Goal: Task Accomplishment & Management: Manage account settings

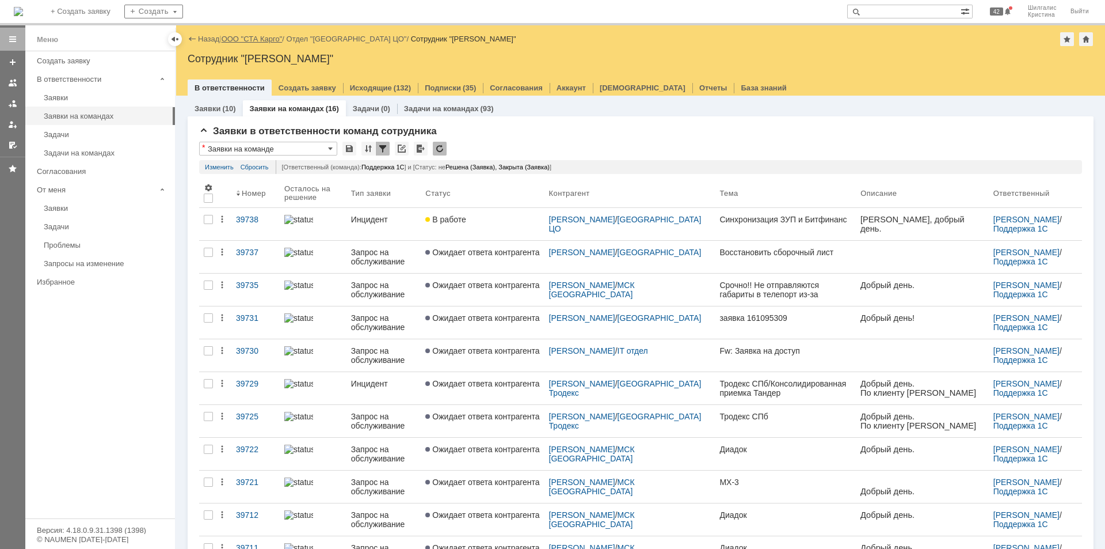
click at [246, 37] on link "ООО "СТА Карго"" at bounding box center [252, 39] width 61 height 9
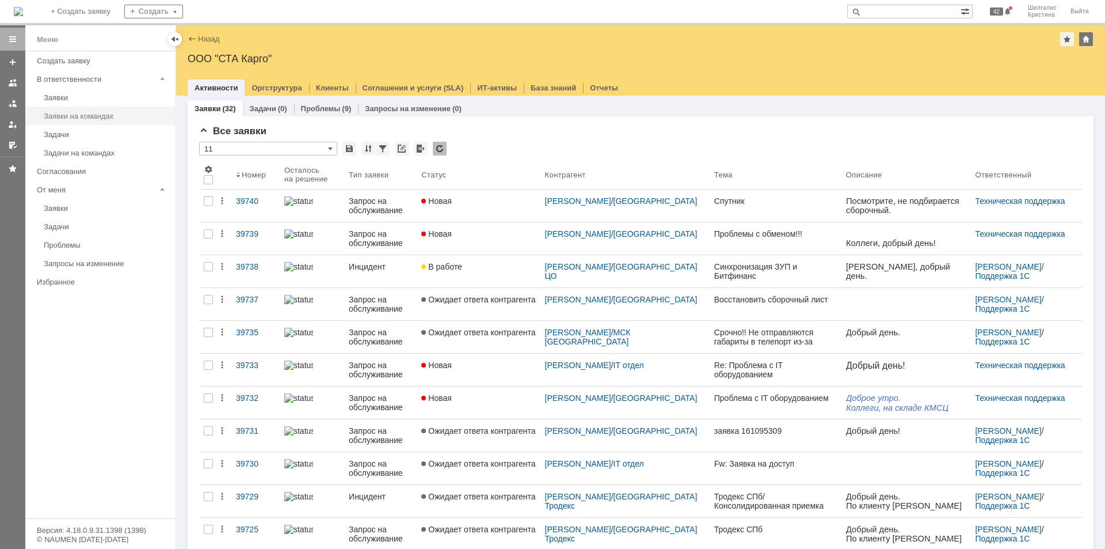
click at [102, 112] on div "Заявки на командах" at bounding box center [106, 116] width 124 height 9
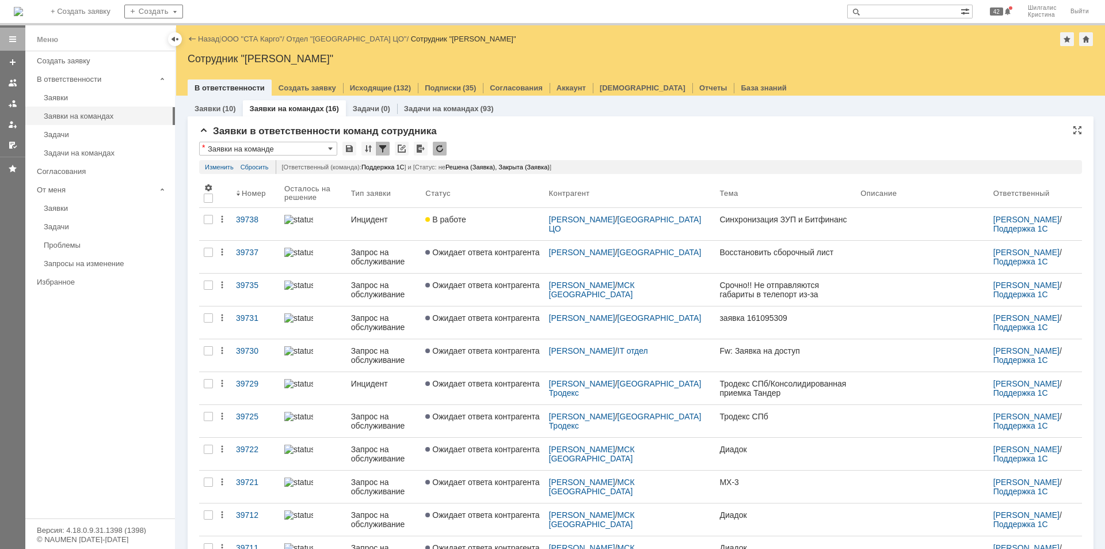
click at [586, 142] on div "Заявки в ответственности команд сотрудника * Заявки на команде Результаты поиск…" at bounding box center [640, 443] width 883 height 635
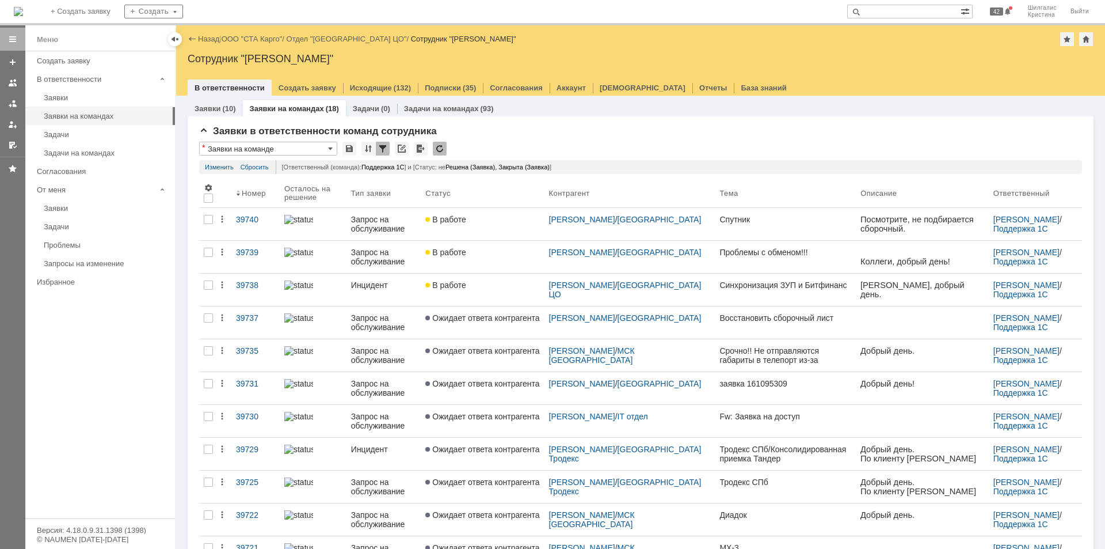
click at [493, 218] on div "В работе" at bounding box center [482, 219] width 114 height 9
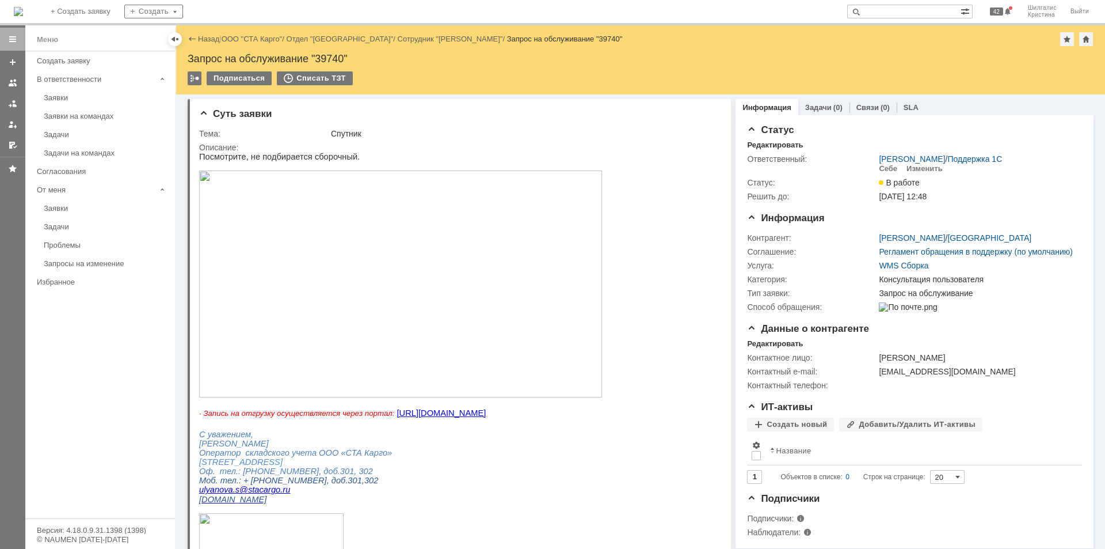
click at [301, 216] on img at bounding box center [400, 283] width 403 height 227
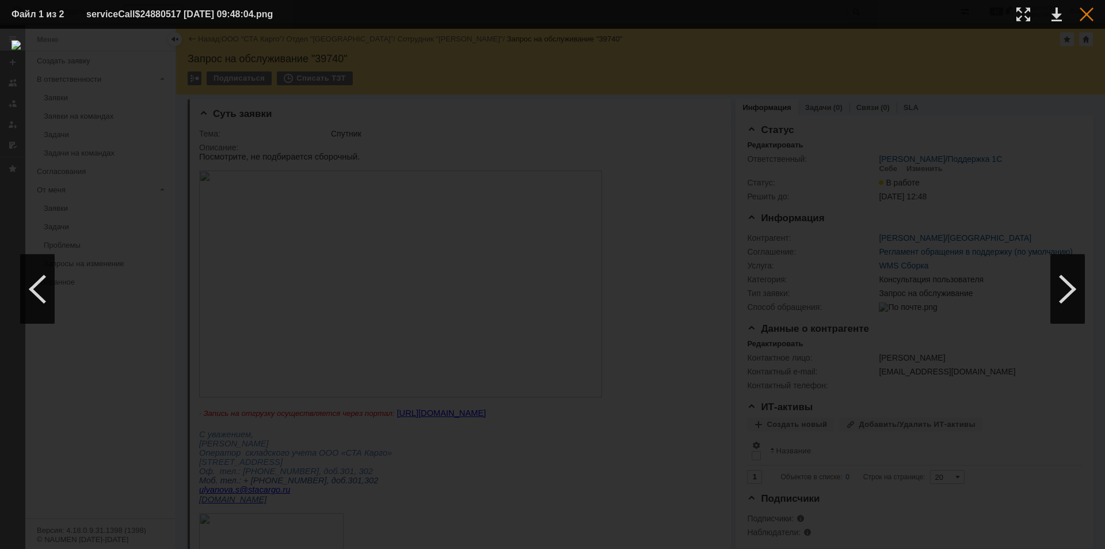
click at [1084, 17] on div at bounding box center [1087, 14] width 14 height 14
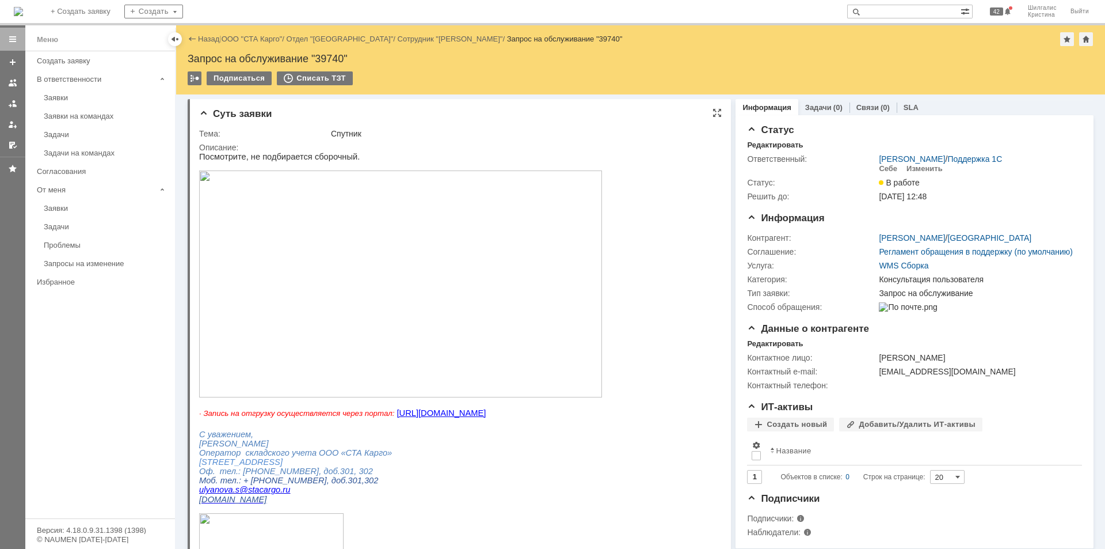
click at [348, 203] on img at bounding box center [400, 283] width 403 height 227
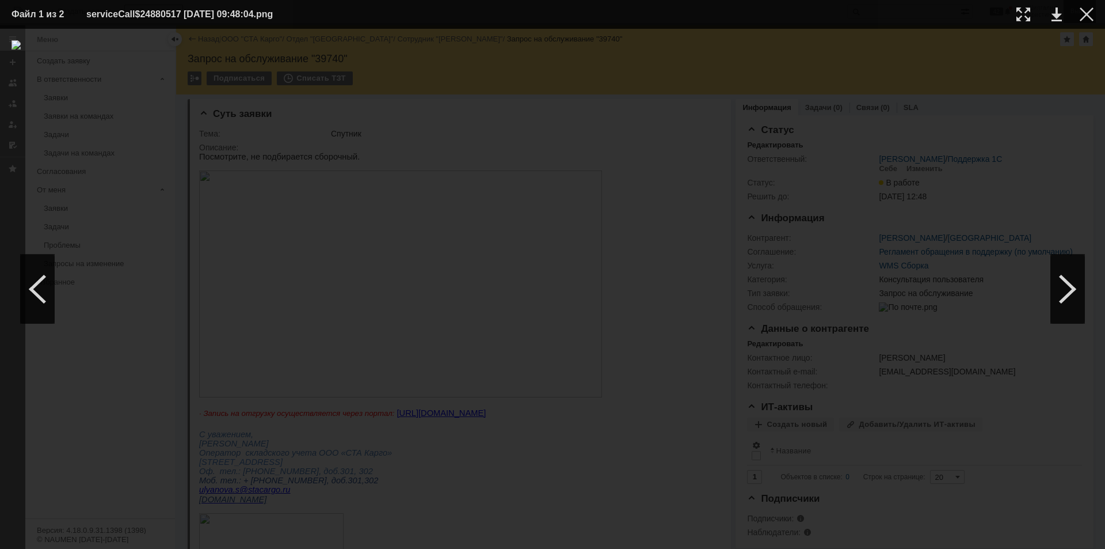
click at [1090, 9] on div at bounding box center [1087, 14] width 14 height 14
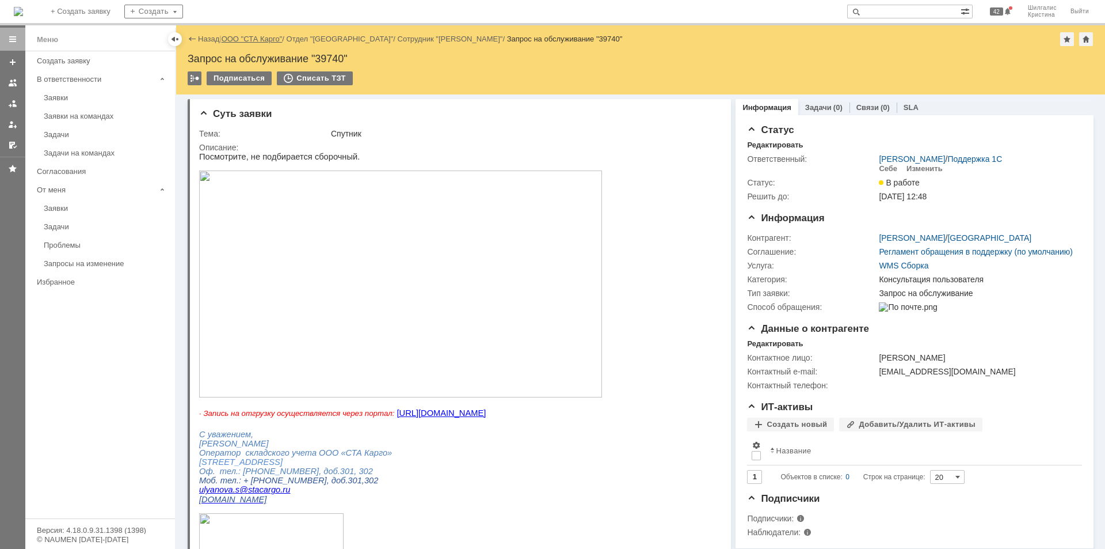
click at [276, 36] on link "ООО "СТА Карго"" at bounding box center [252, 39] width 61 height 9
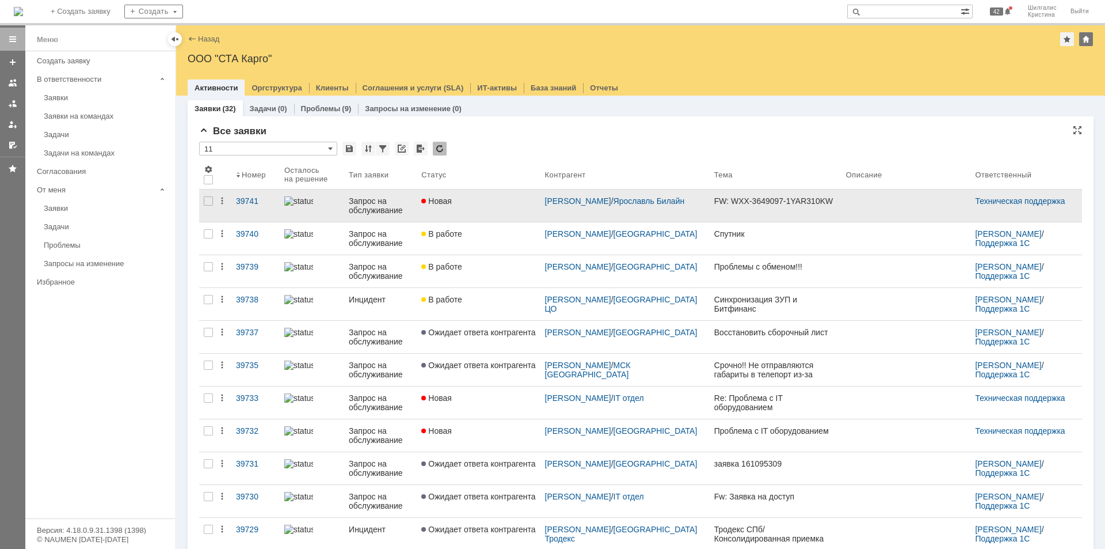
click at [504, 201] on div "Новая" at bounding box center [478, 200] width 114 height 9
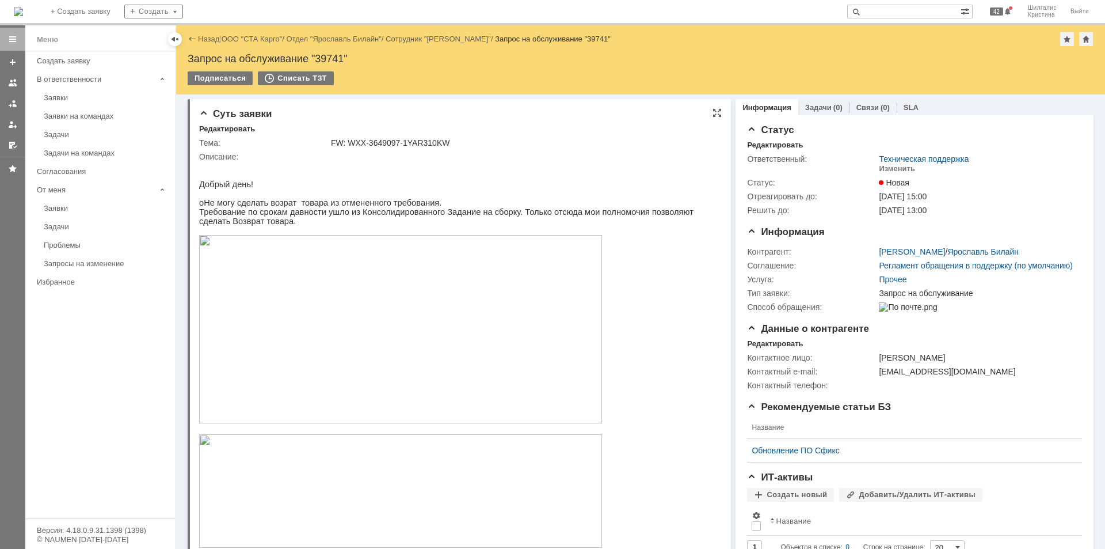
click at [324, 295] on img at bounding box center [400, 329] width 403 height 188
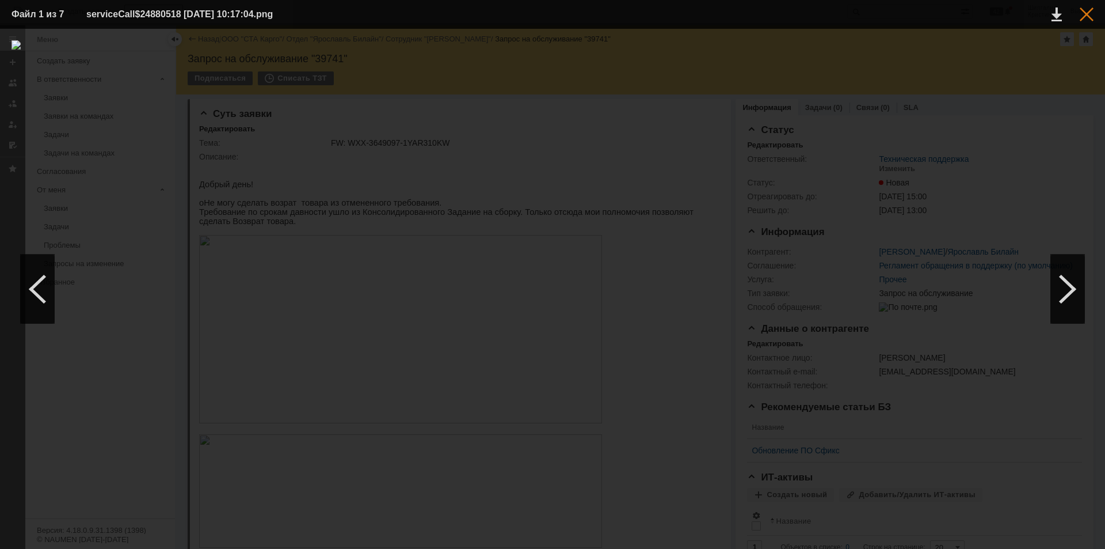
click at [1089, 18] on div at bounding box center [1087, 14] width 14 height 14
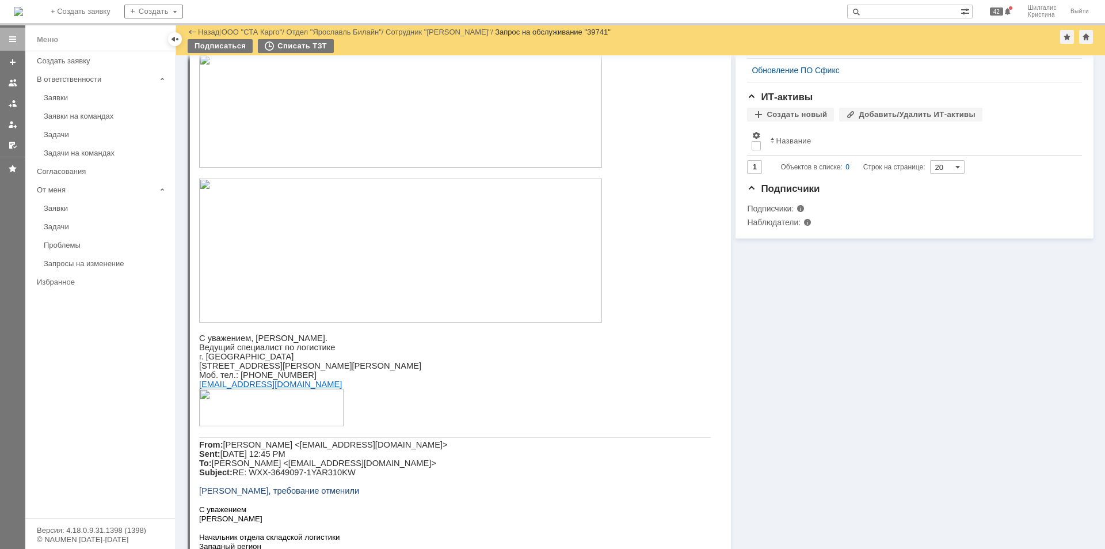
scroll to position [345, 0]
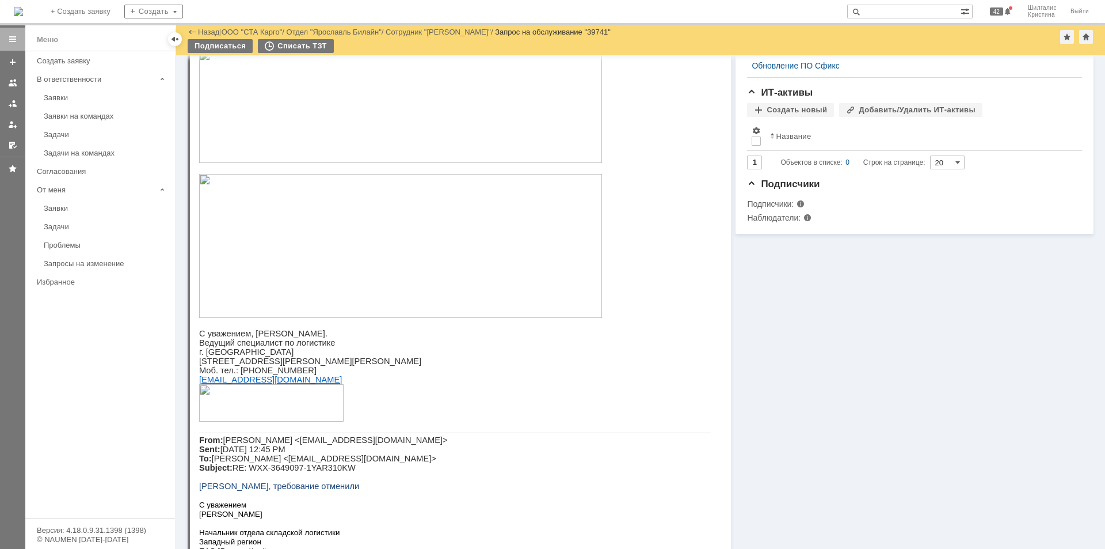
click at [341, 284] on img at bounding box center [400, 246] width 403 height 144
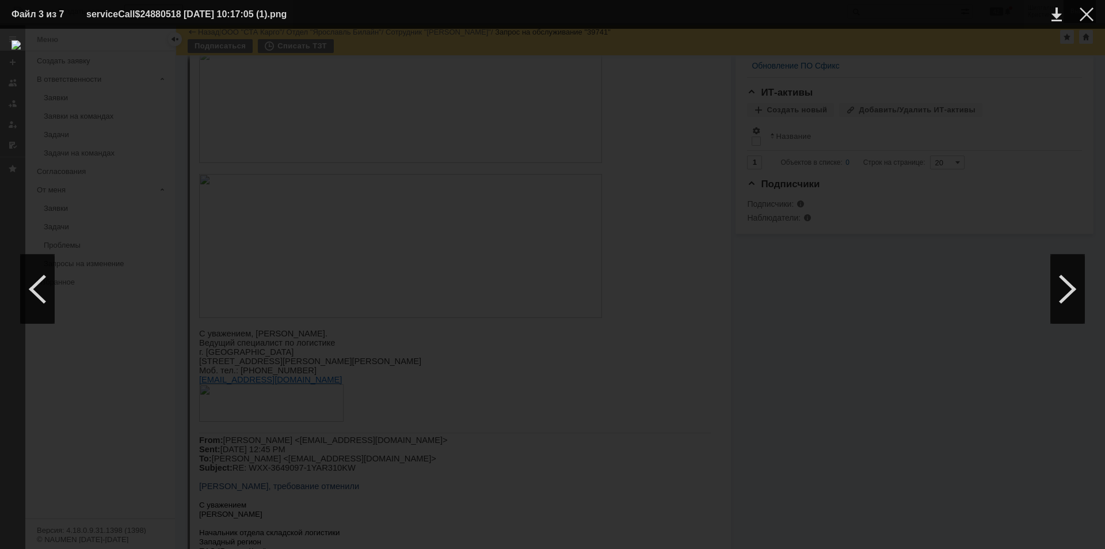
click at [1086, 9] on div at bounding box center [1087, 14] width 14 height 14
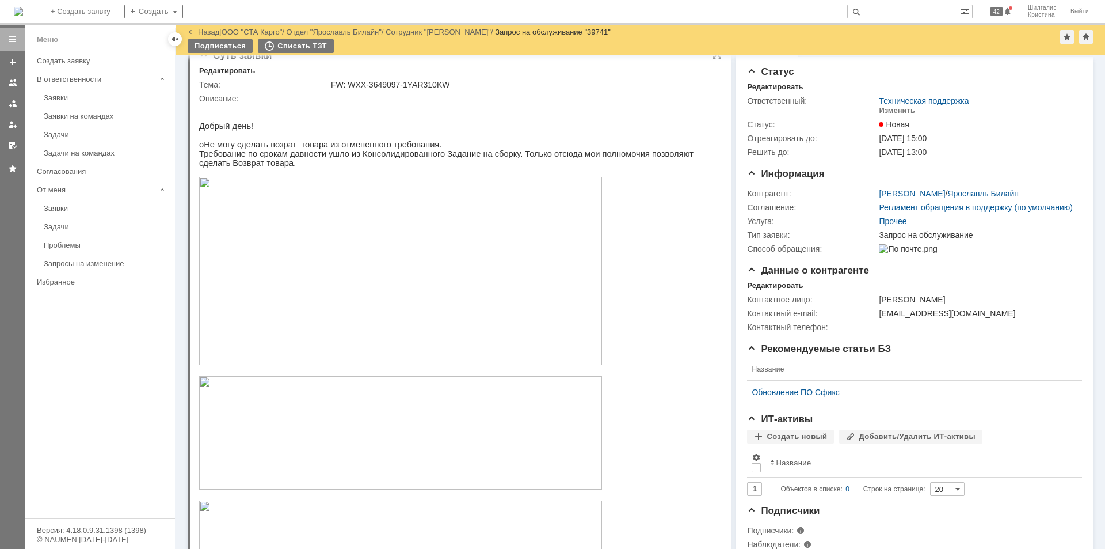
scroll to position [0, 0]
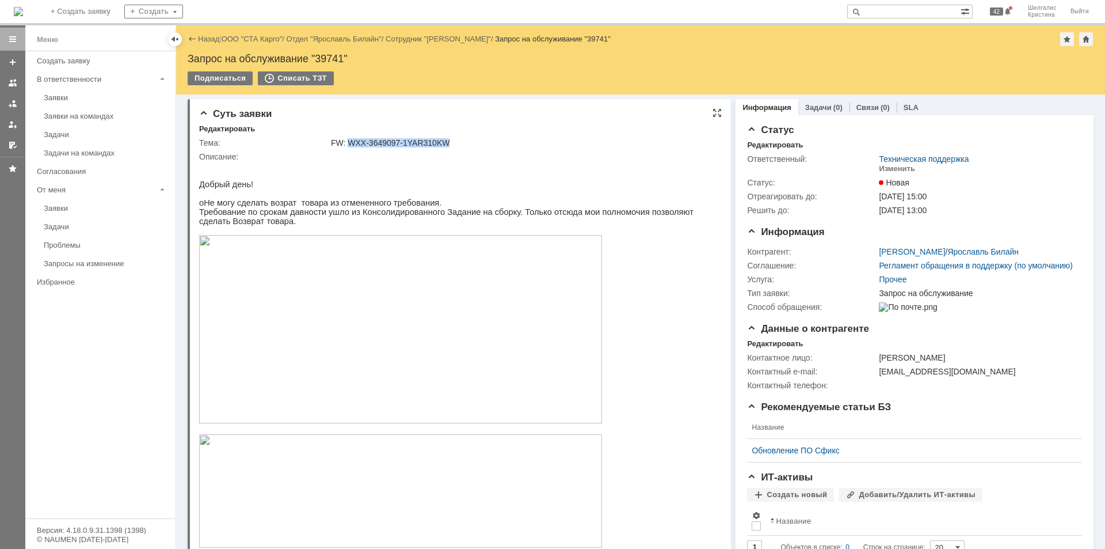
drag, startPoint x: 449, startPoint y: 144, endPoint x: 349, endPoint y: 144, distance: 99.0
click at [349, 144] on div "FW: WXX-3649097-1YAR310KW" at bounding box center [522, 142] width 383 height 9
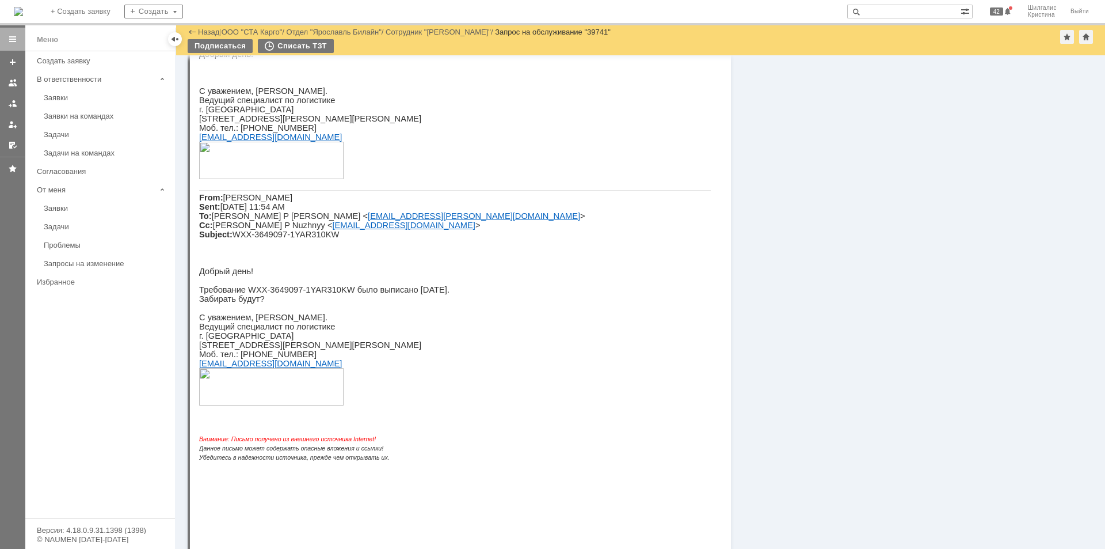
scroll to position [1036, 0]
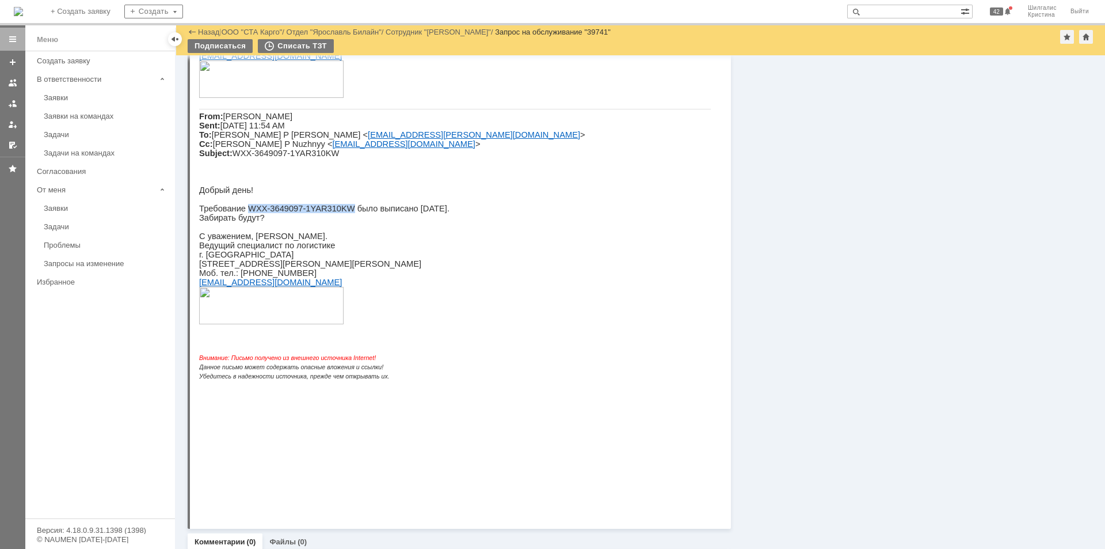
drag, startPoint x: 336, startPoint y: 324, endPoint x: 247, endPoint y: 324, distance: 88.7
click at [247, 213] on span "Требование WXX-3649097-1YAR310KW было выписано [DATE]." at bounding box center [324, 208] width 250 height 9
copy span "WXX-3649097-1YAR310KW"
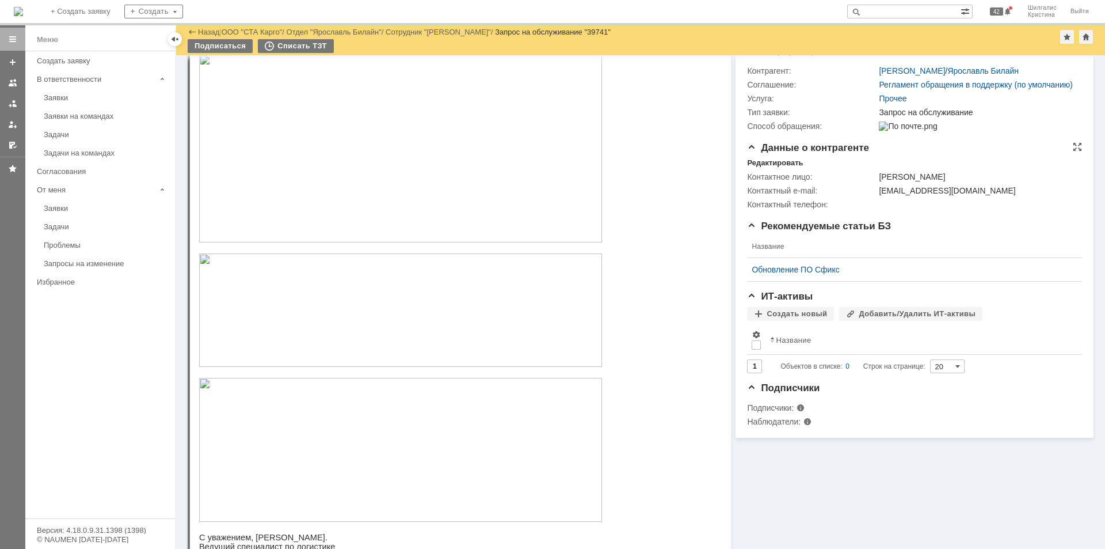
scroll to position [0, 0]
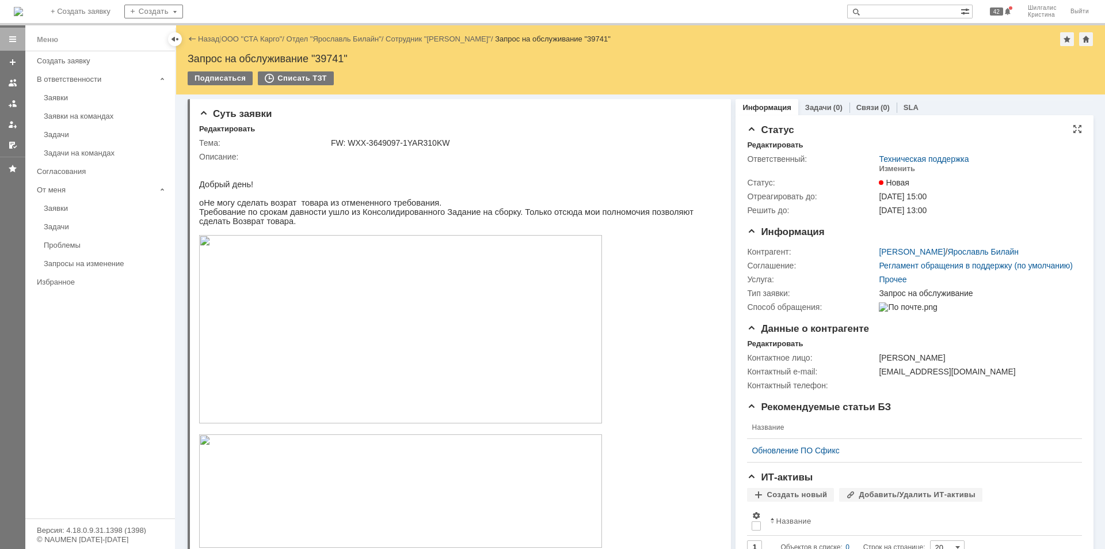
drag, startPoint x: 819, startPoint y: 277, endPoint x: 806, endPoint y: 198, distance: 80.1
click at [894, 168] on div "Изменить" at bounding box center [897, 168] width 36 height 9
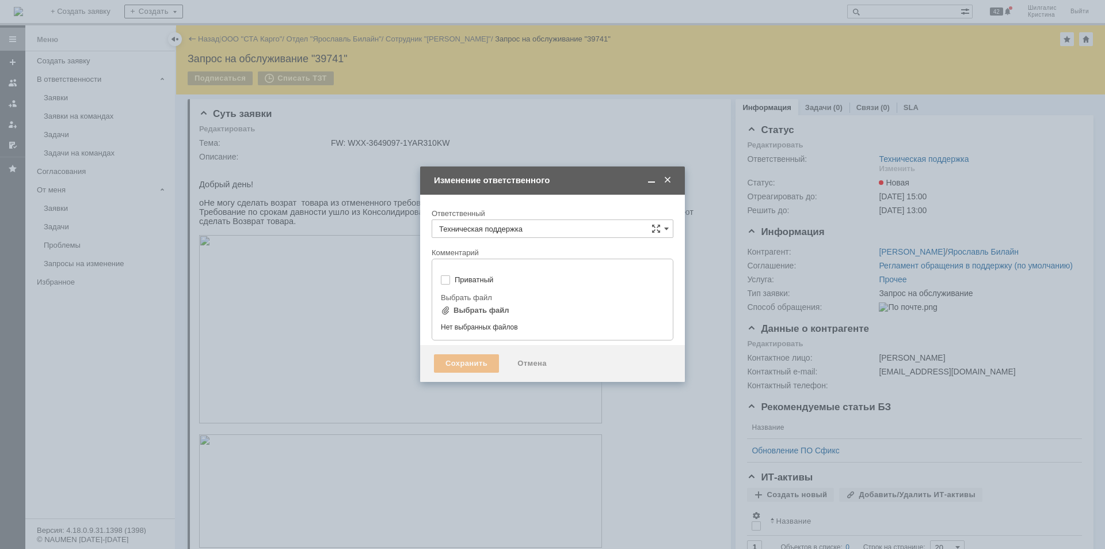
type input "[не указано]"
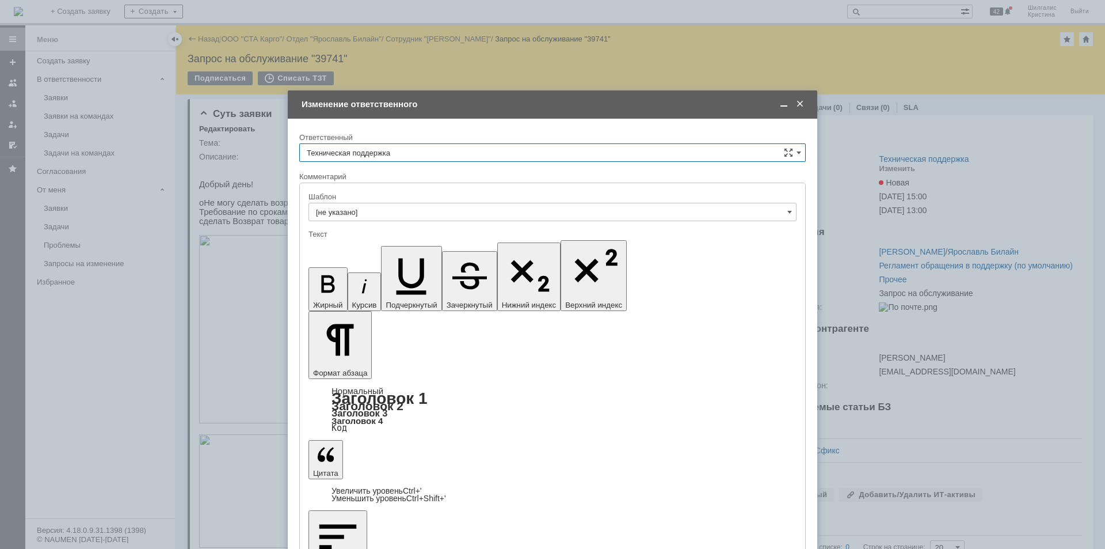
click at [497, 154] on input "Техническая поддержка" at bounding box center [552, 152] width 507 height 18
click at [393, 215] on span "[PERSON_NAME]" at bounding box center [553, 211] width 492 height 9
type input "[PERSON_NAME]"
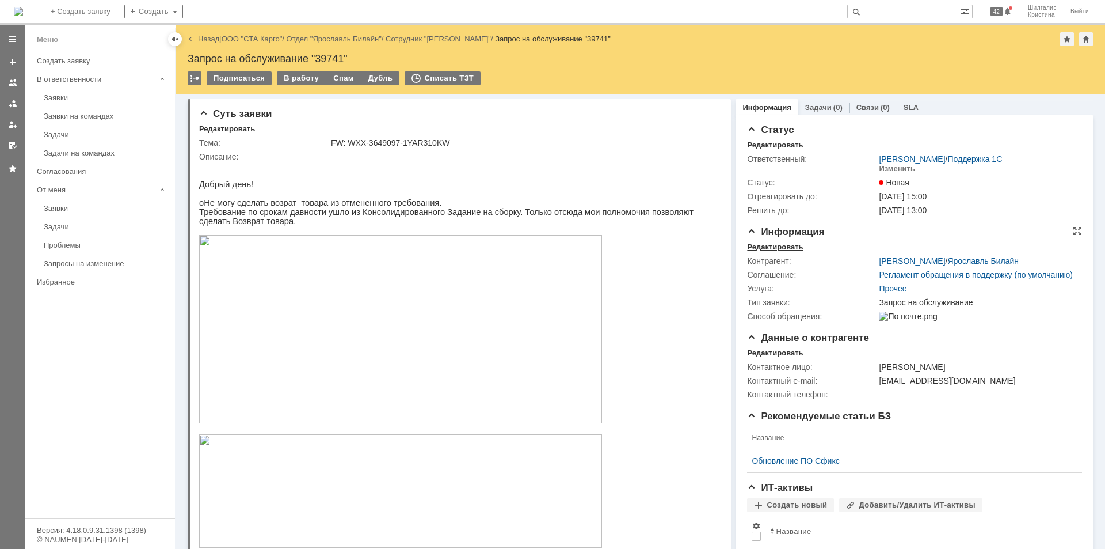
click at [787, 244] on div "Редактировать" at bounding box center [775, 246] width 56 height 9
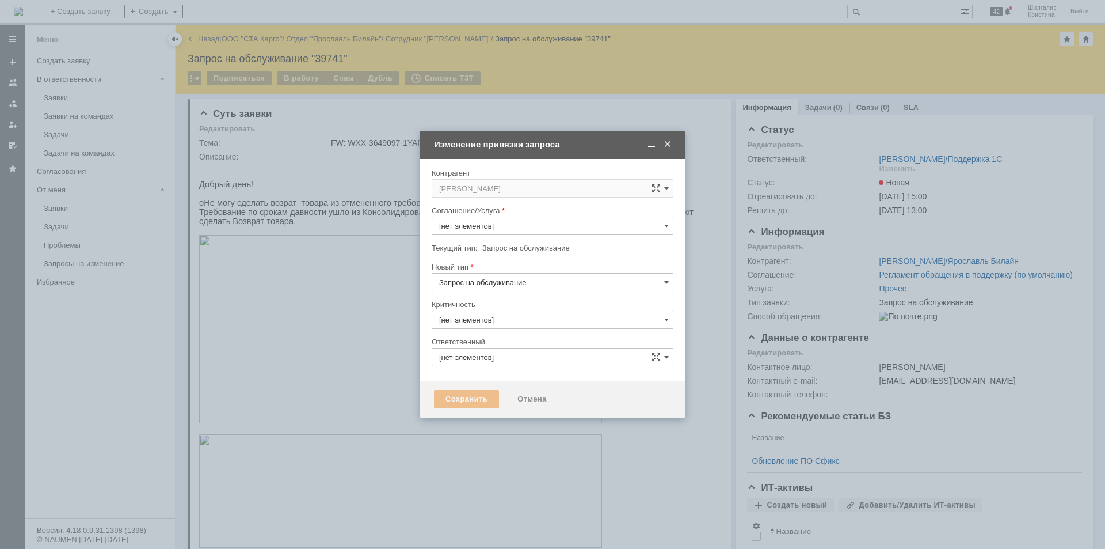
type input "Прочее"
type input "3. Низкая"
type input "[PERSON_NAME]"
type input "[не указано]"
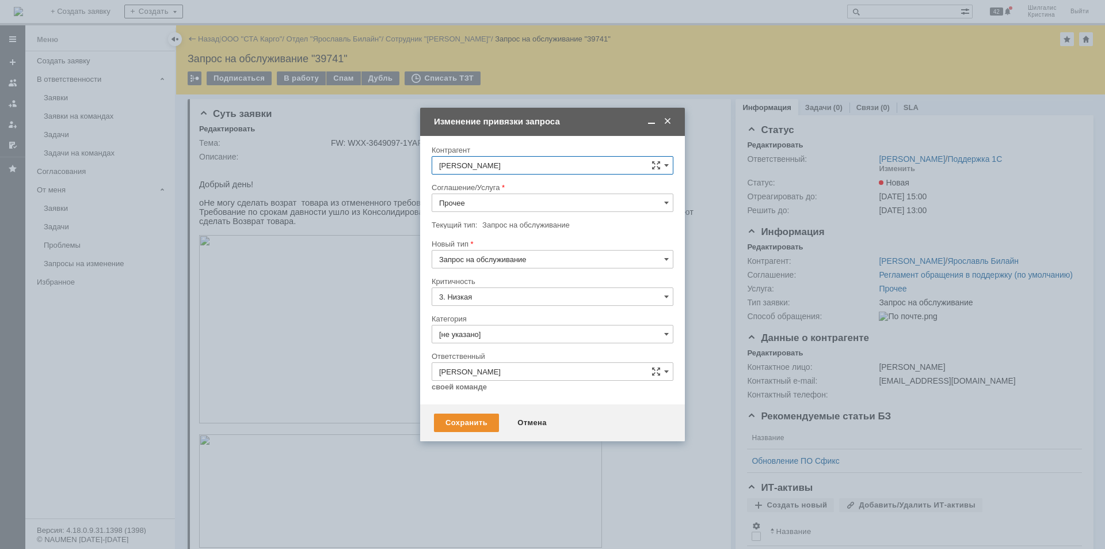
click at [480, 203] on input "Прочее" at bounding box center [553, 202] width 242 height 18
click at [508, 286] on span "WMS Перемещение" at bounding box center [552, 285] width 227 height 9
type input "WMS Перемещение"
click at [494, 333] on input "[не указано]" at bounding box center [553, 334] width 242 height 18
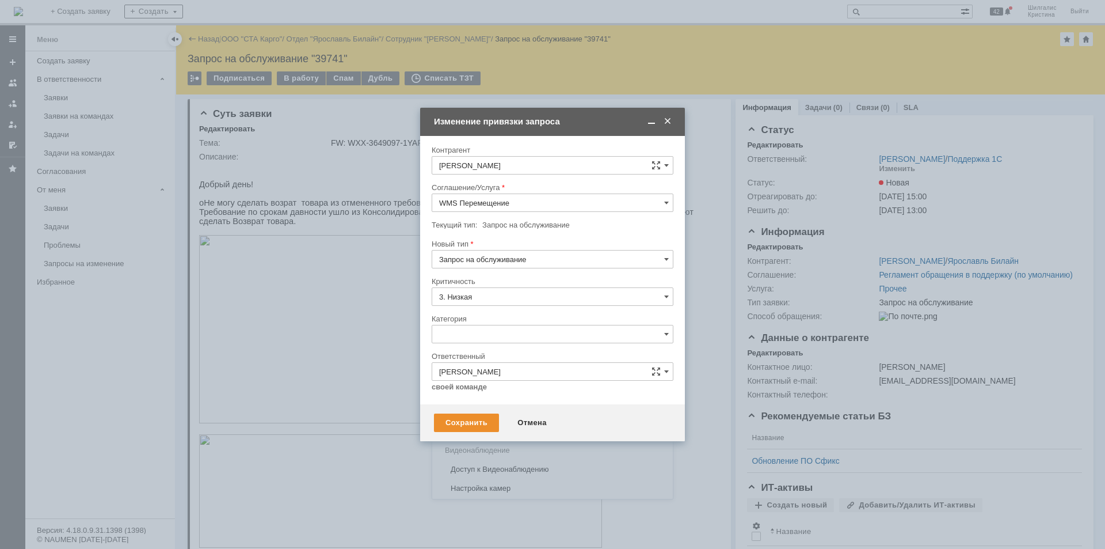
click at [474, 426] on div "Ошибка" at bounding box center [552, 431] width 241 height 18
type input "Ошибка"
click at [516, 199] on input "WMS Перемещение" at bounding box center [553, 202] width 242 height 18
click at [492, 240] on span "WMS Сборка" at bounding box center [552, 239] width 227 height 9
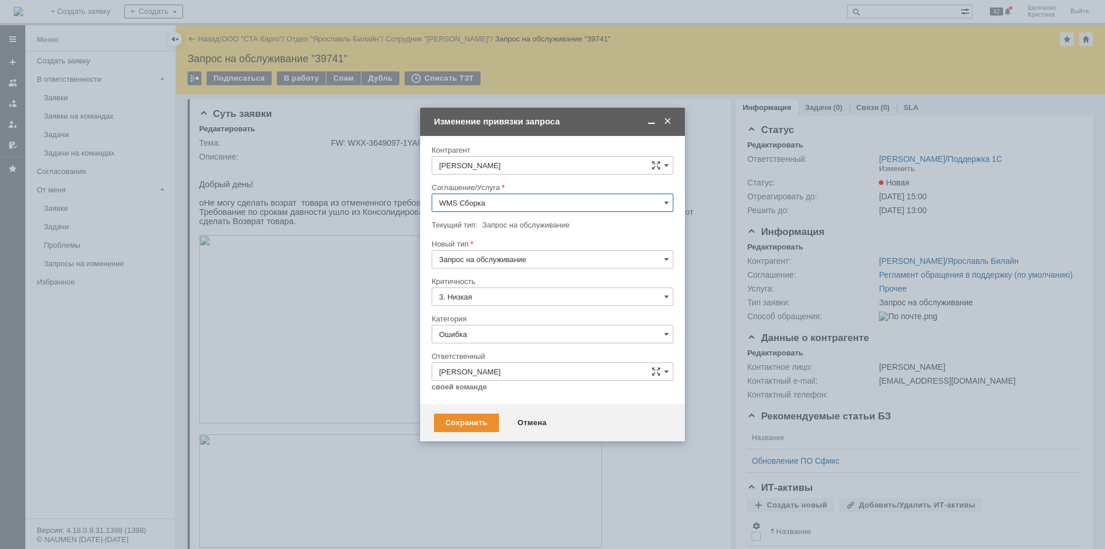
type input "WMS Сборка"
click at [452, 417] on div "Сохранить" at bounding box center [466, 422] width 65 height 18
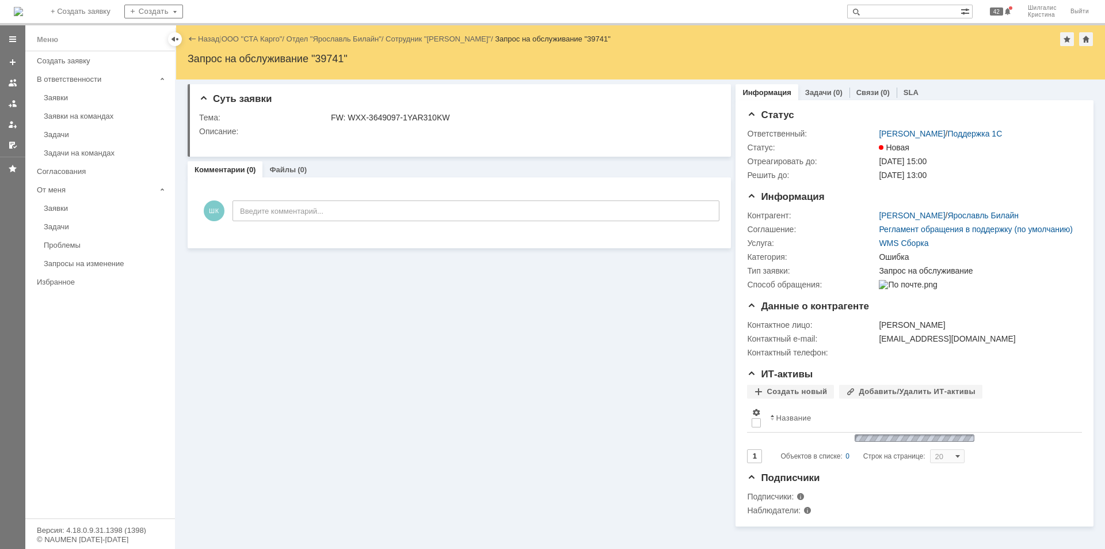
scroll to position [0, 0]
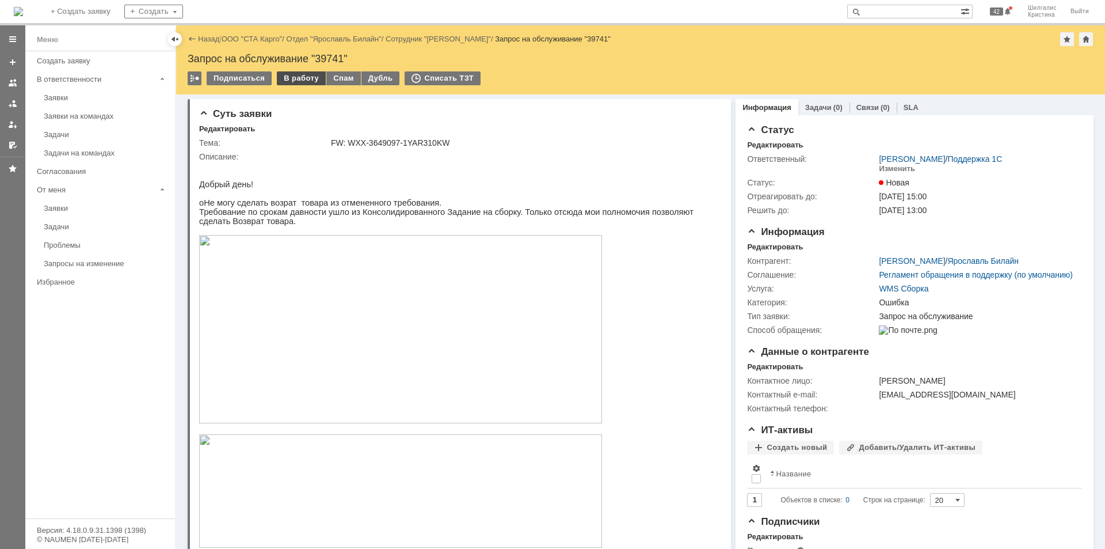
click at [292, 77] on div "В работу" at bounding box center [301, 78] width 49 height 14
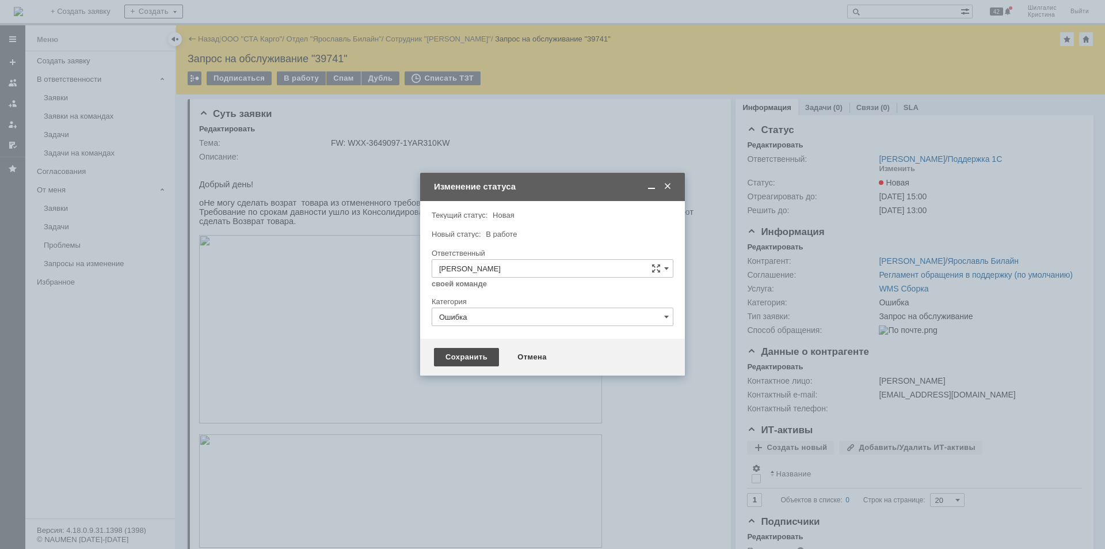
click at [468, 349] on div "Сохранить" at bounding box center [466, 357] width 65 height 18
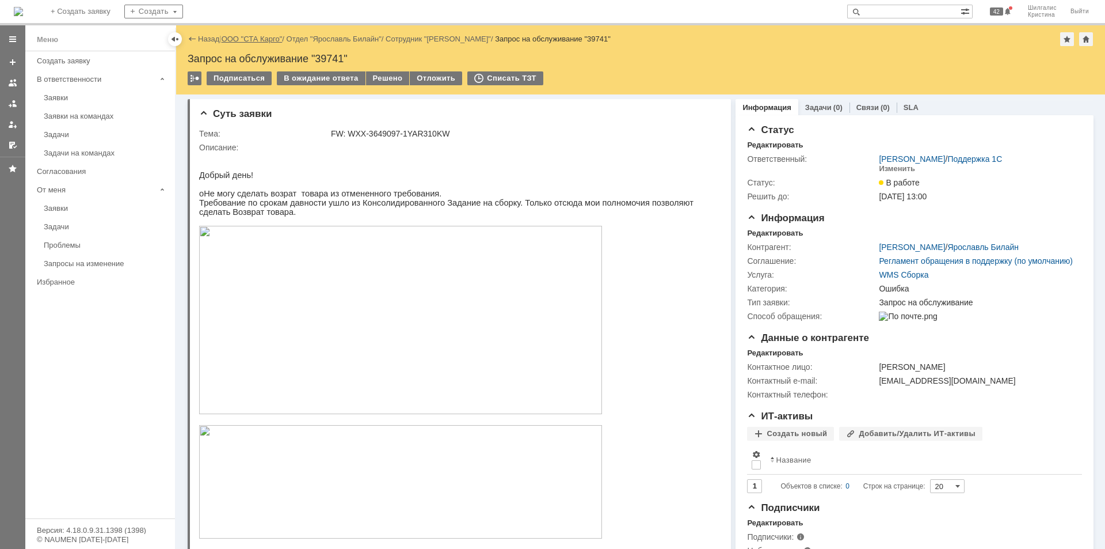
click at [256, 37] on link "ООО "СТА Карго"" at bounding box center [252, 39] width 61 height 9
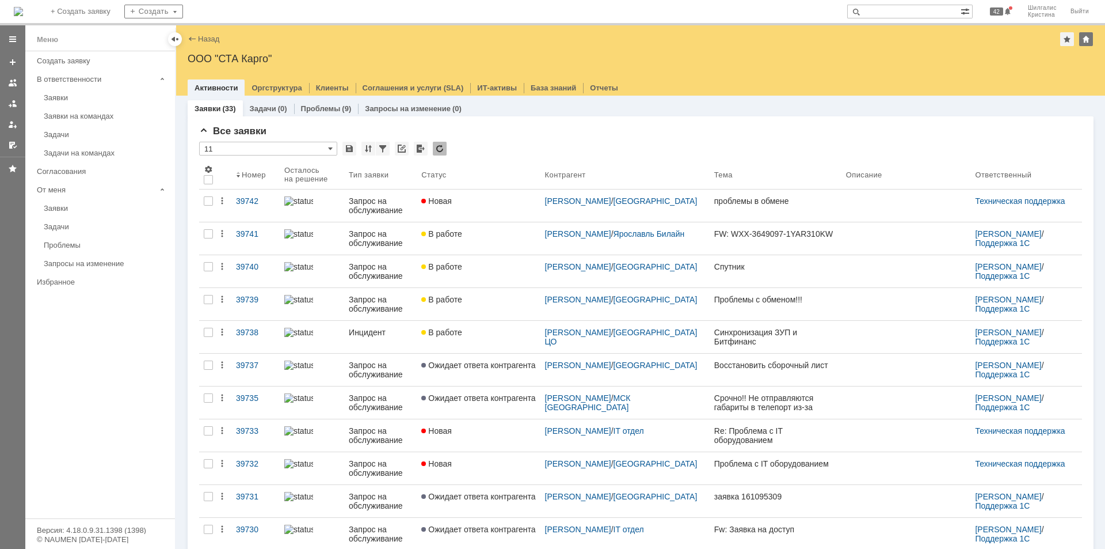
click at [497, 303] on div "В работе" at bounding box center [478, 299] width 114 height 9
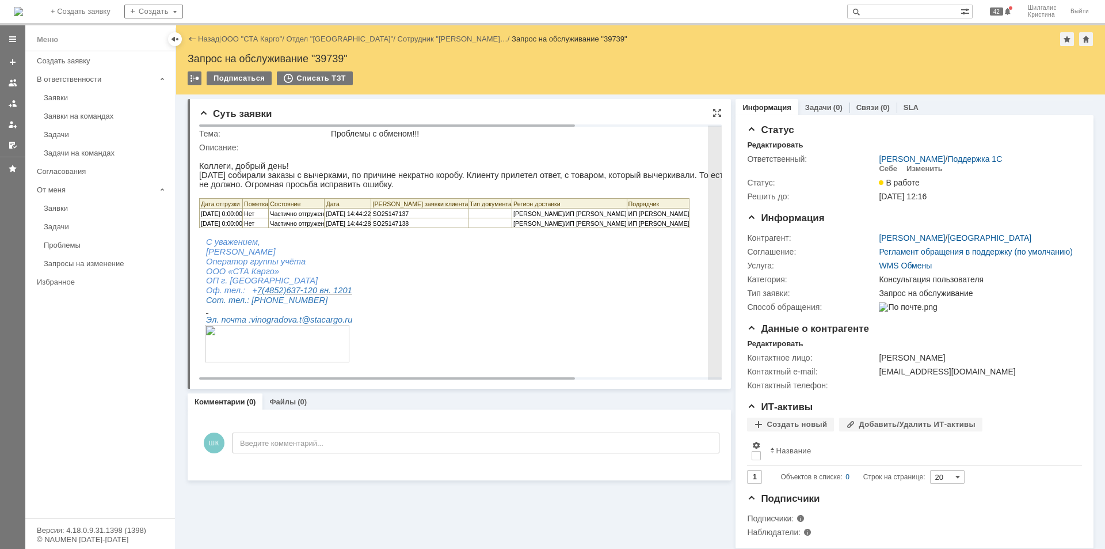
click at [409, 217] on span "SO25147137" at bounding box center [391, 213] width 36 height 7
copy span "SO25147137"
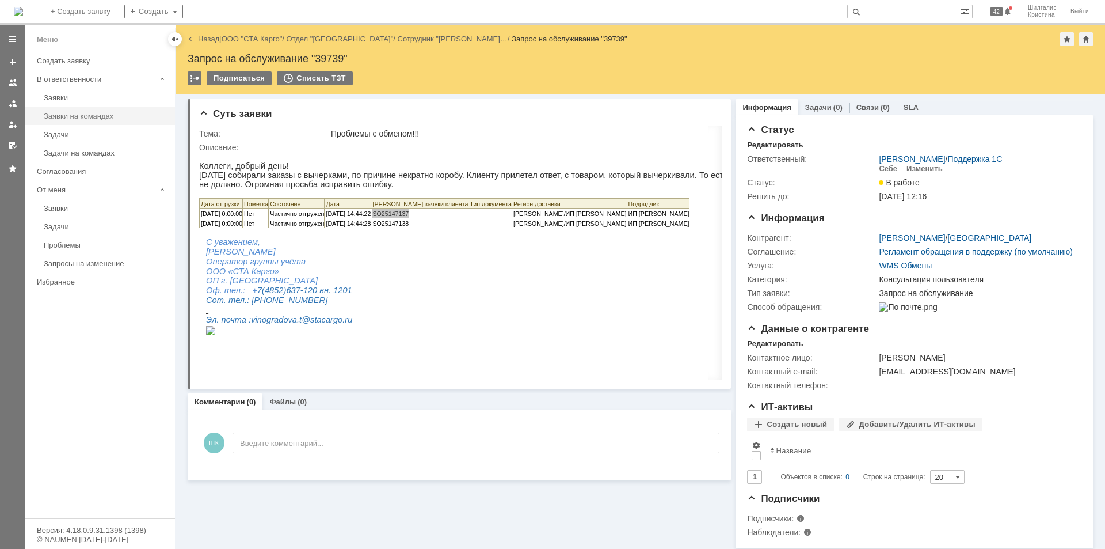
click at [92, 117] on div "Заявки на командах" at bounding box center [106, 116] width 124 height 9
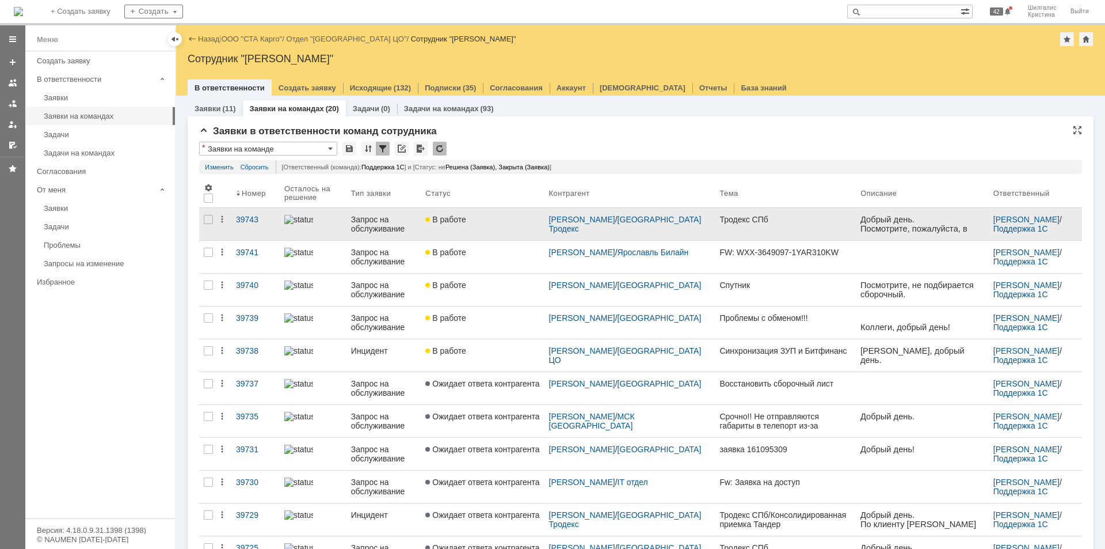
click at [527, 228] on link "В работе" at bounding box center [482, 224] width 123 height 32
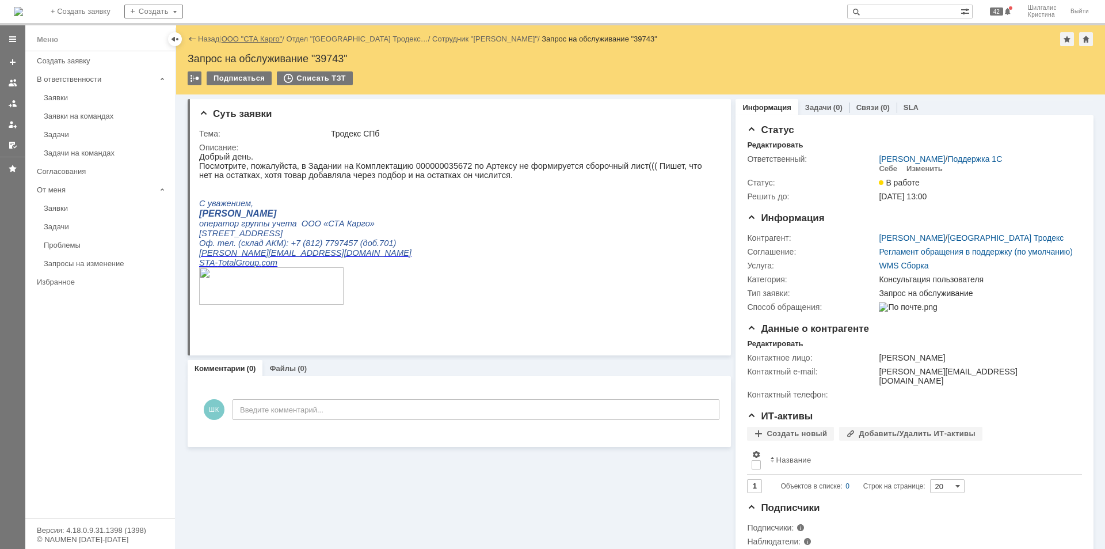
click at [257, 42] on link "ООО "СТА Карго"" at bounding box center [252, 39] width 61 height 9
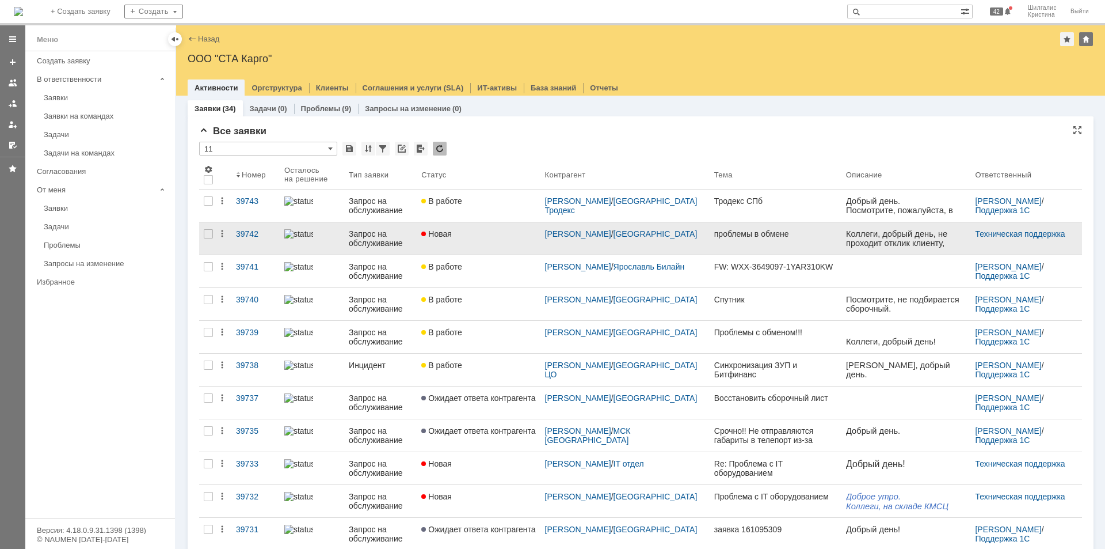
click at [506, 240] on link "Новая" at bounding box center [478, 238] width 123 height 32
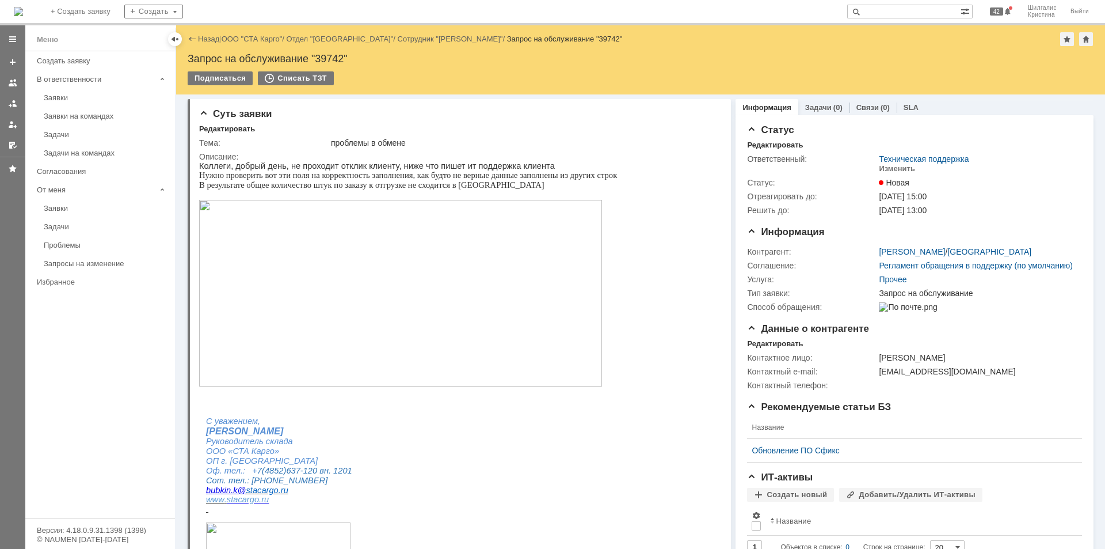
click at [358, 259] on img at bounding box center [400, 293] width 403 height 187
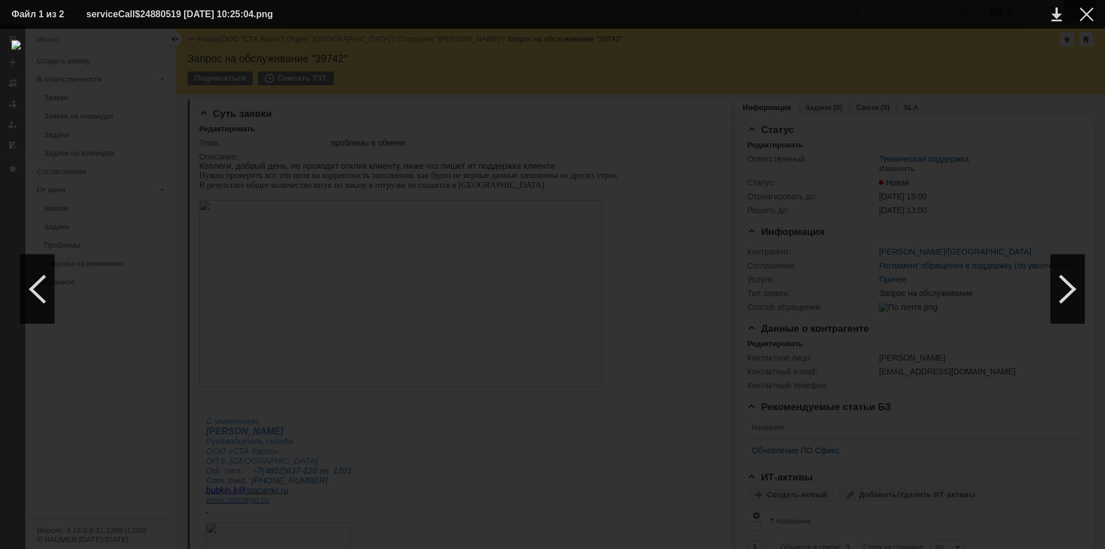
drag, startPoint x: 1093, startPoint y: 10, endPoint x: 1078, endPoint y: 10, distance: 15.0
click at [1092, 10] on div at bounding box center [1087, 14] width 14 height 14
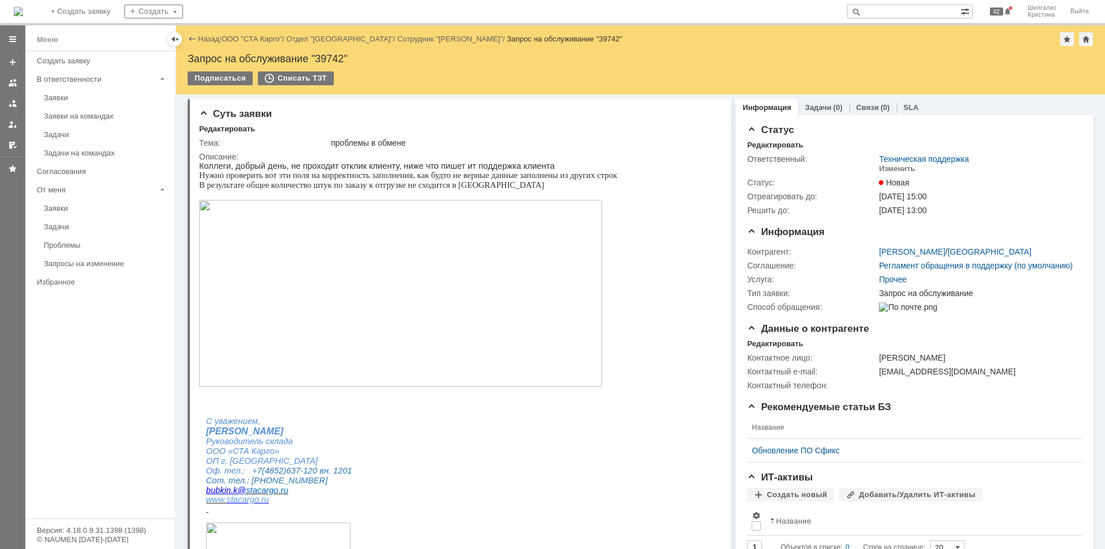
click at [71, 115] on div "Заявки на командах" at bounding box center [106, 116] width 124 height 9
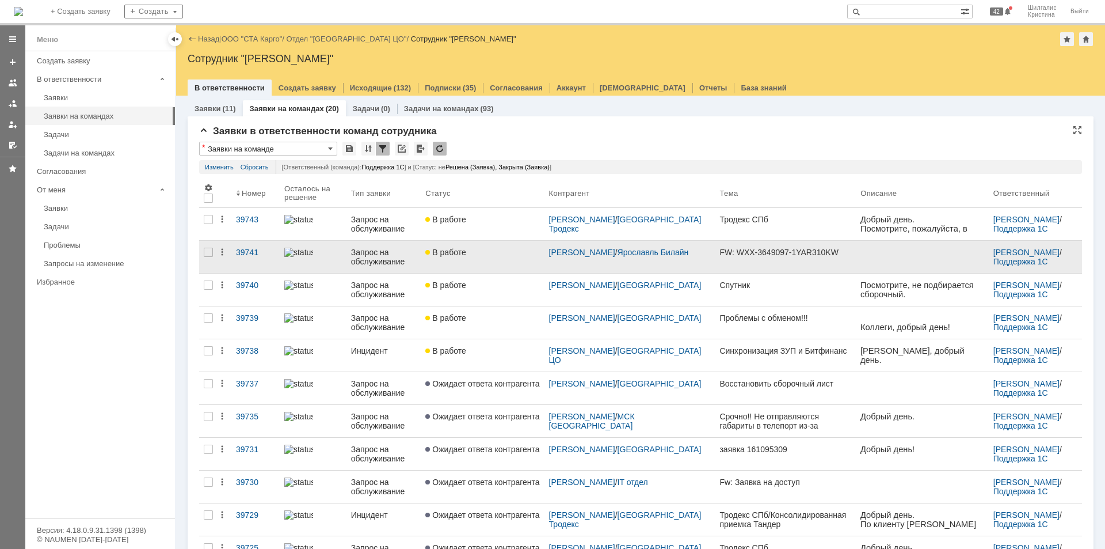
click at [494, 253] on div "В работе" at bounding box center [482, 252] width 114 height 9
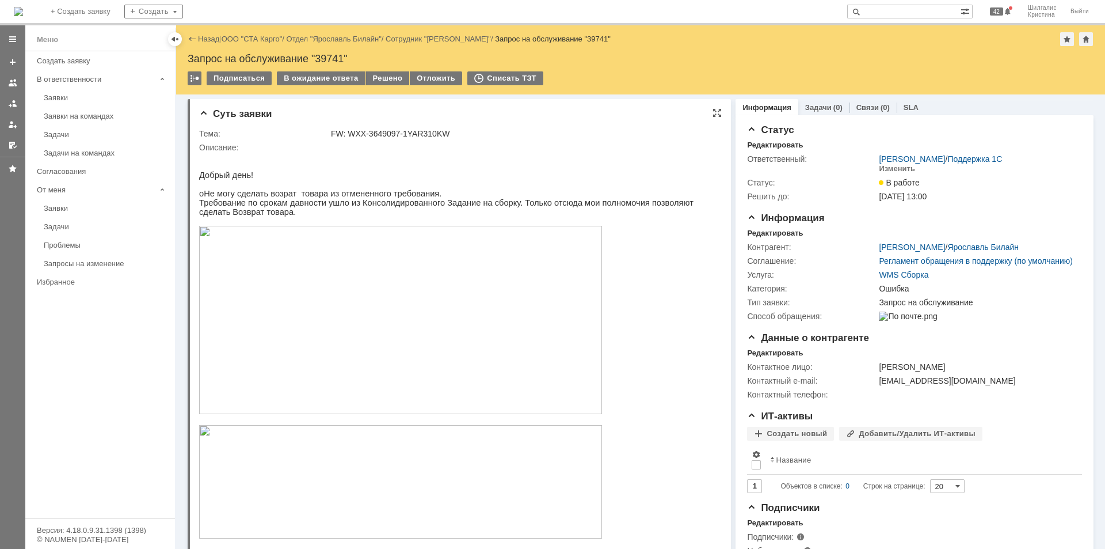
click at [294, 325] on img at bounding box center [400, 320] width 403 height 188
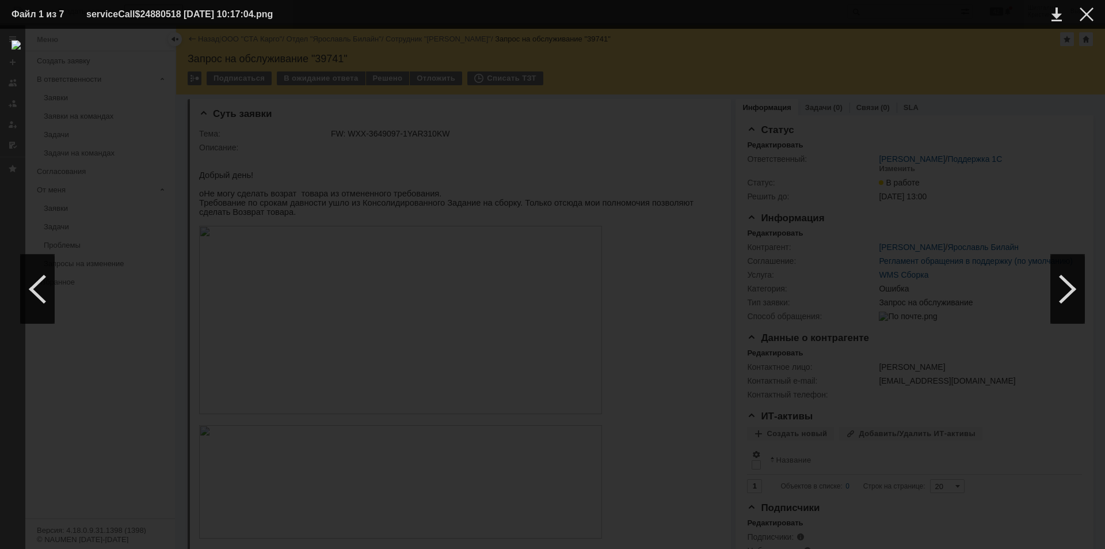
drag, startPoint x: 1085, startPoint y: 16, endPoint x: 1063, endPoint y: 32, distance: 26.4
click at [1085, 16] on div at bounding box center [1087, 14] width 14 height 14
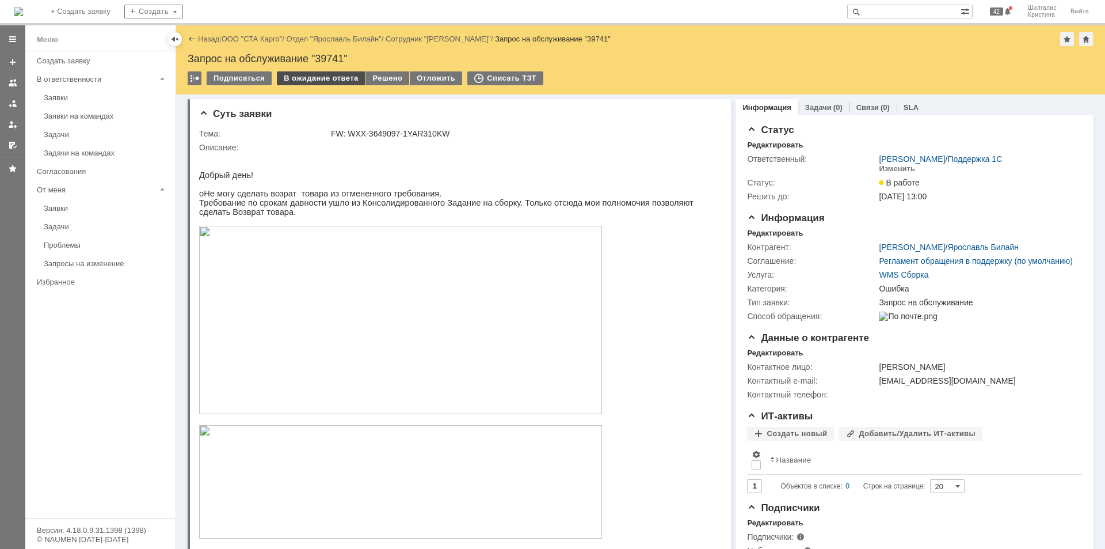
click at [298, 78] on div "В ожидание ответа" at bounding box center [321, 78] width 88 height 14
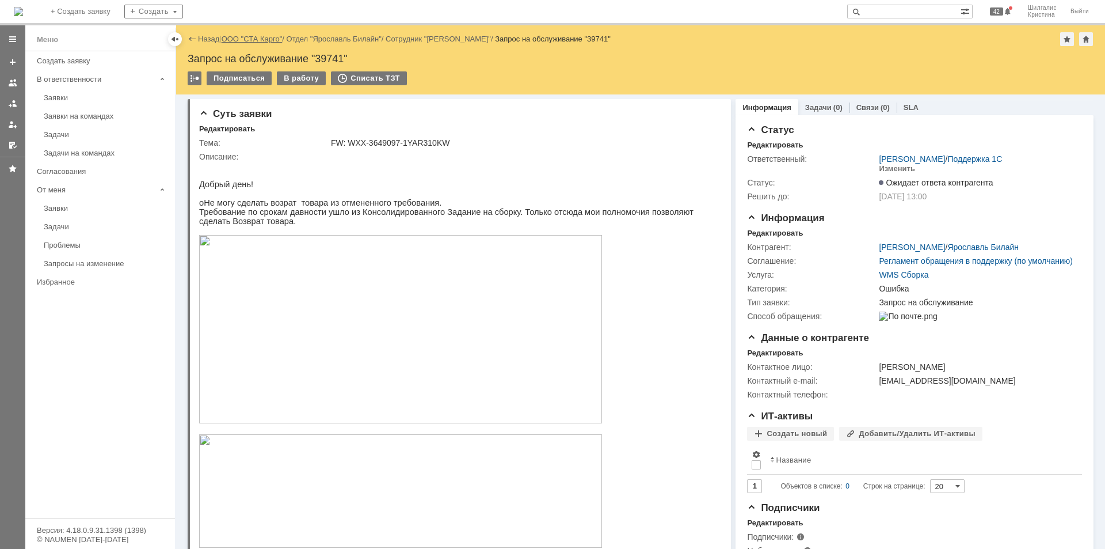
click at [256, 37] on link "ООО "СТА Карго"" at bounding box center [252, 39] width 61 height 9
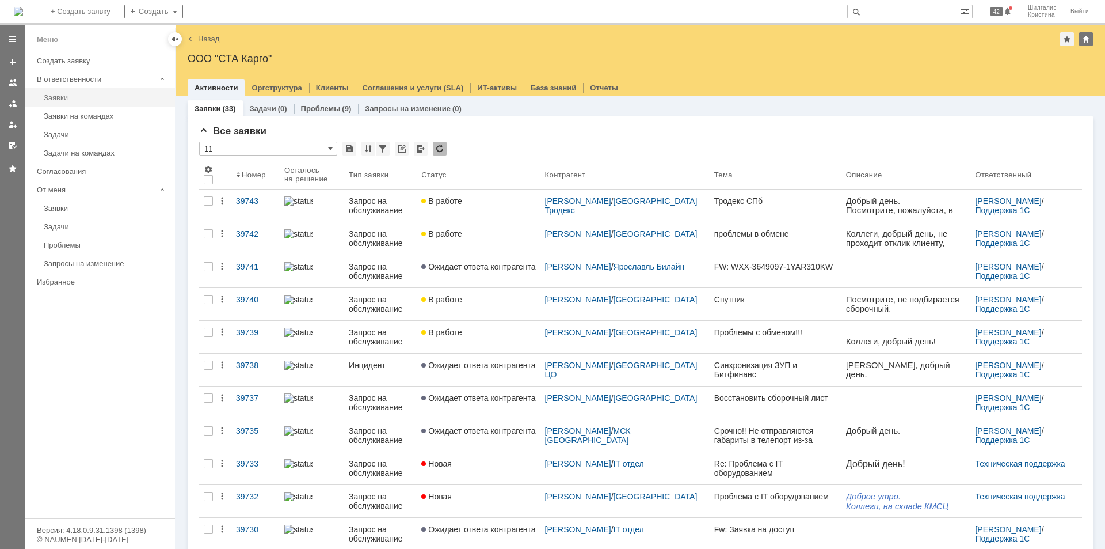
click at [97, 98] on div "Заявки" at bounding box center [106, 97] width 124 height 9
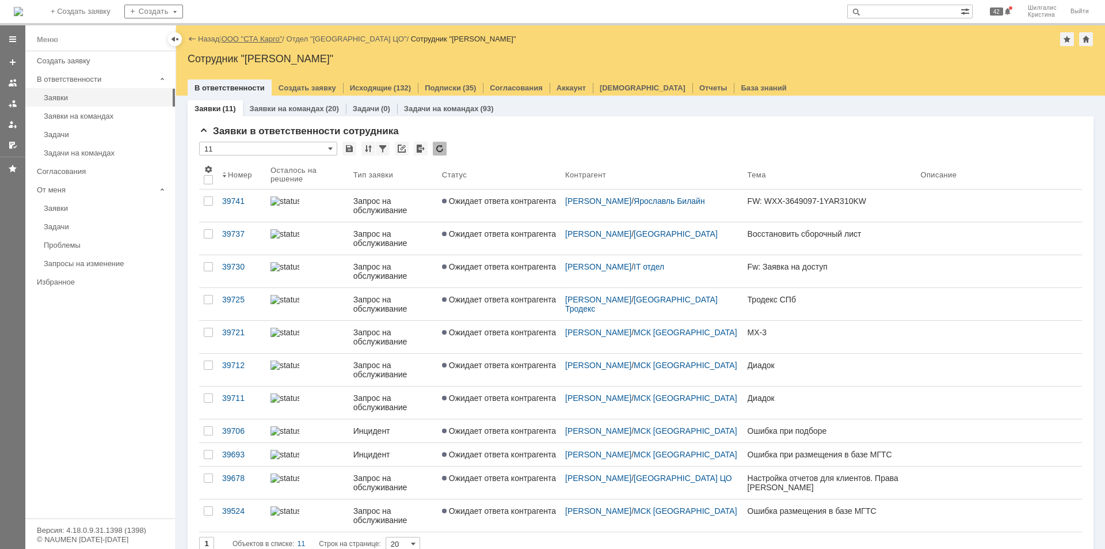
click at [240, 36] on link "ООО "СТА Карго"" at bounding box center [252, 39] width 61 height 9
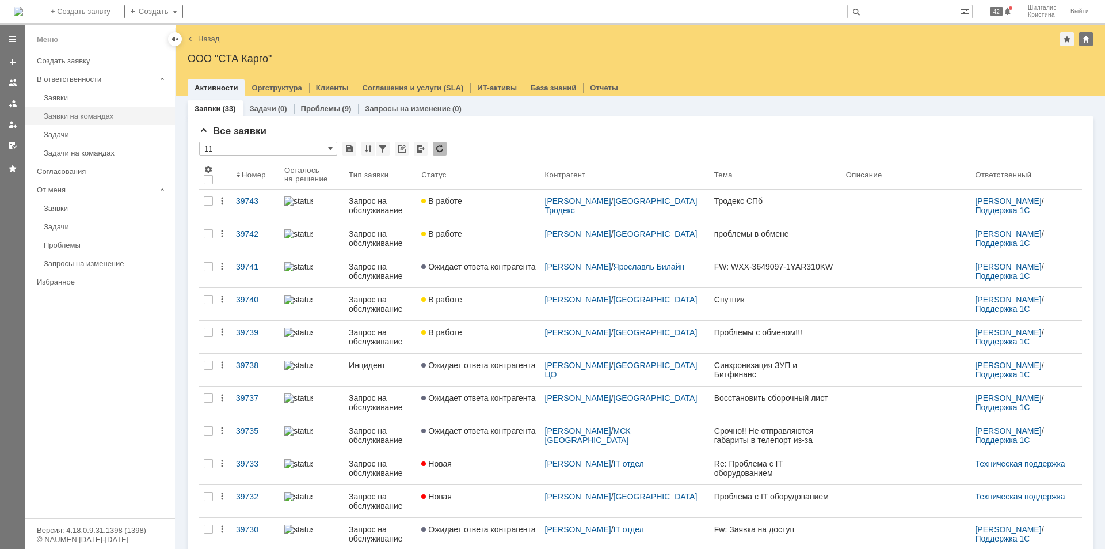
click at [83, 113] on div "Заявки на командах" at bounding box center [106, 116] width 124 height 9
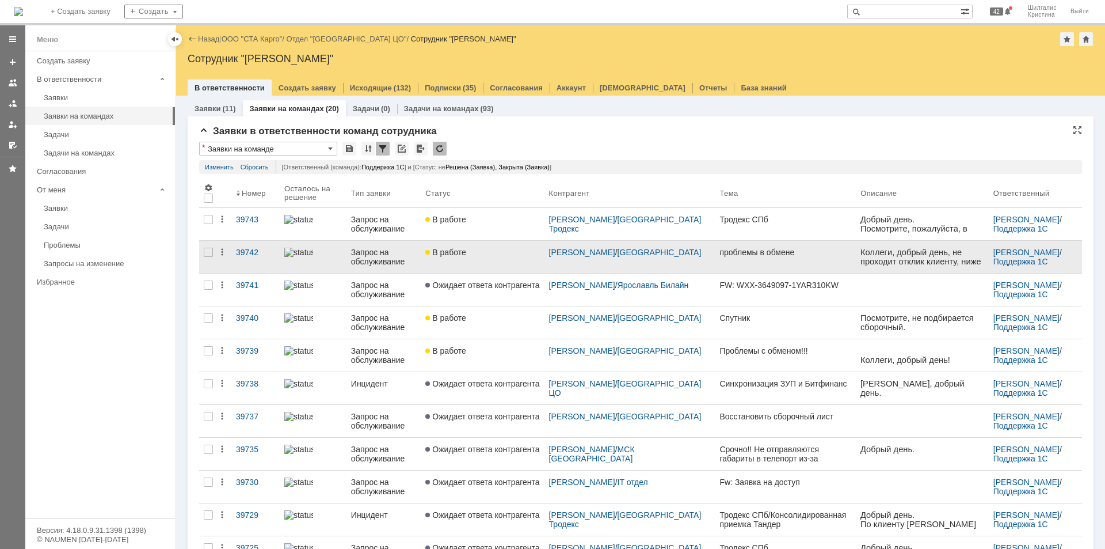
click at [495, 254] on div "В работе" at bounding box center [482, 252] width 114 height 9
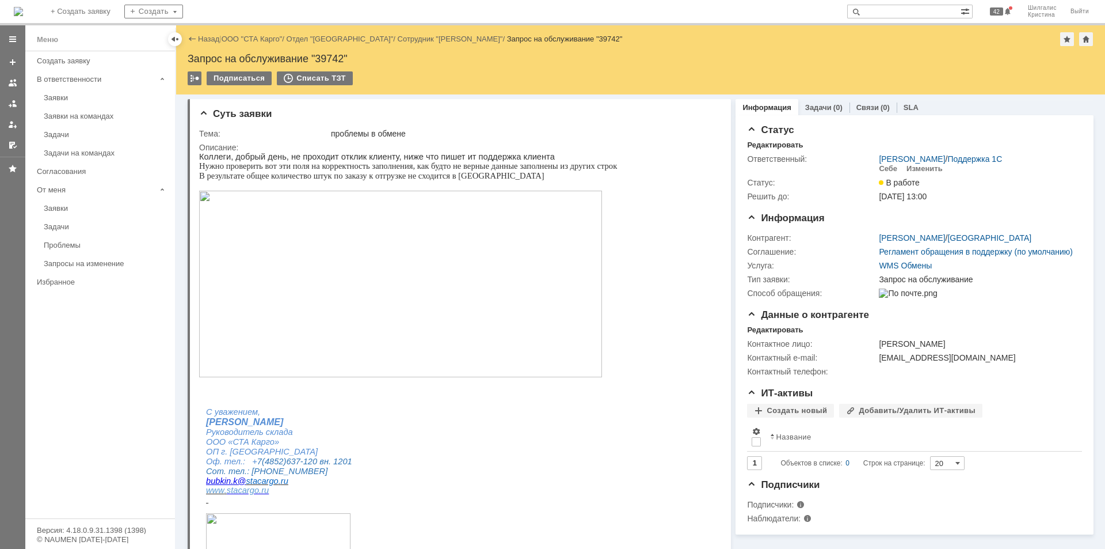
click at [674, 164] on html "Коллеги, добрый день, не проходит отклик клиенту, ниже что пишет ит поддержка к…" at bounding box center [455, 352] width 512 height 400
click at [663, 166] on html "Коллеги, добрый день, не проходит отклик клиенту, ниже что пишет ит поддержка к…" at bounding box center [455, 352] width 512 height 400
click at [264, 39] on link "ООО "СТА Карго"" at bounding box center [252, 39] width 61 height 9
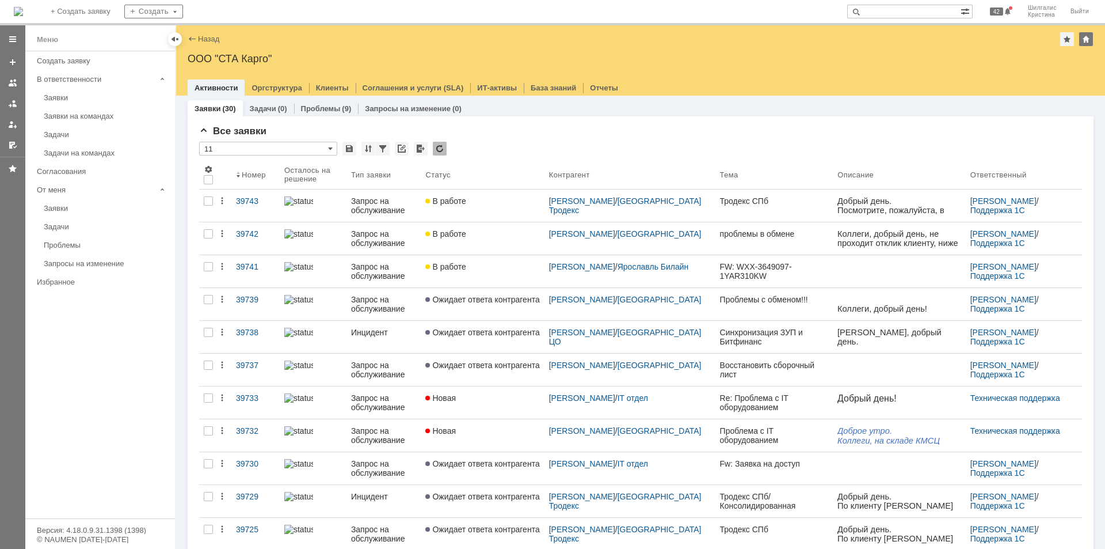
click at [92, 104] on link "Заявки" at bounding box center [106, 98] width 134 height 18
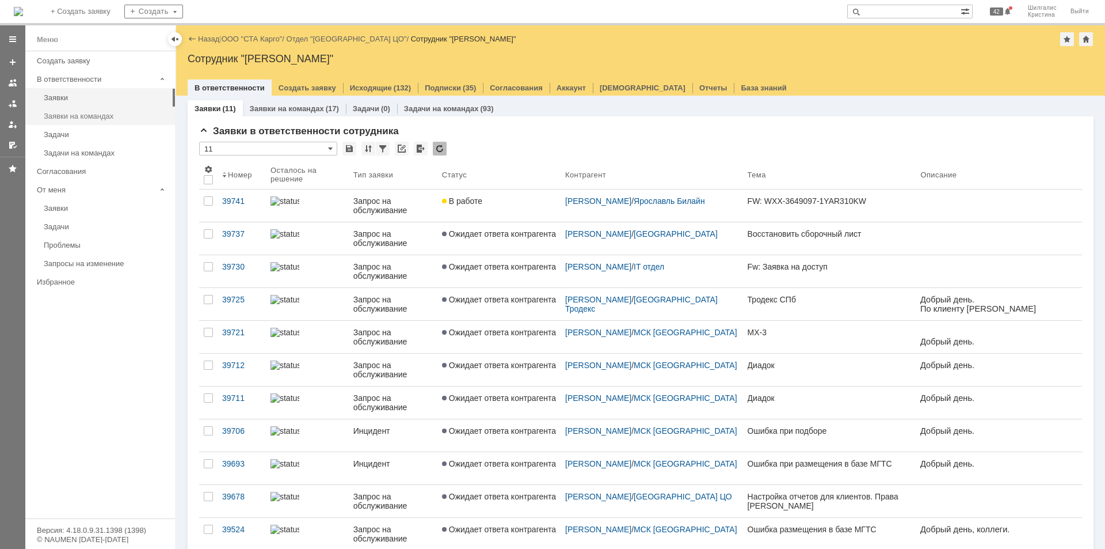
click at [96, 121] on link "Заявки на командах" at bounding box center [106, 116] width 134 height 18
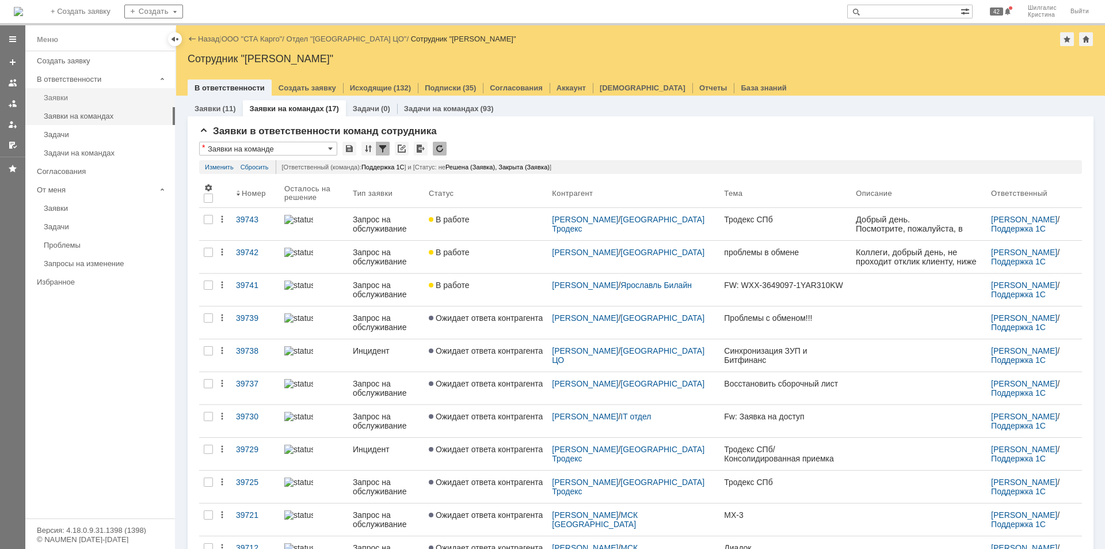
click at [90, 102] on link "Заявки" at bounding box center [106, 98] width 134 height 18
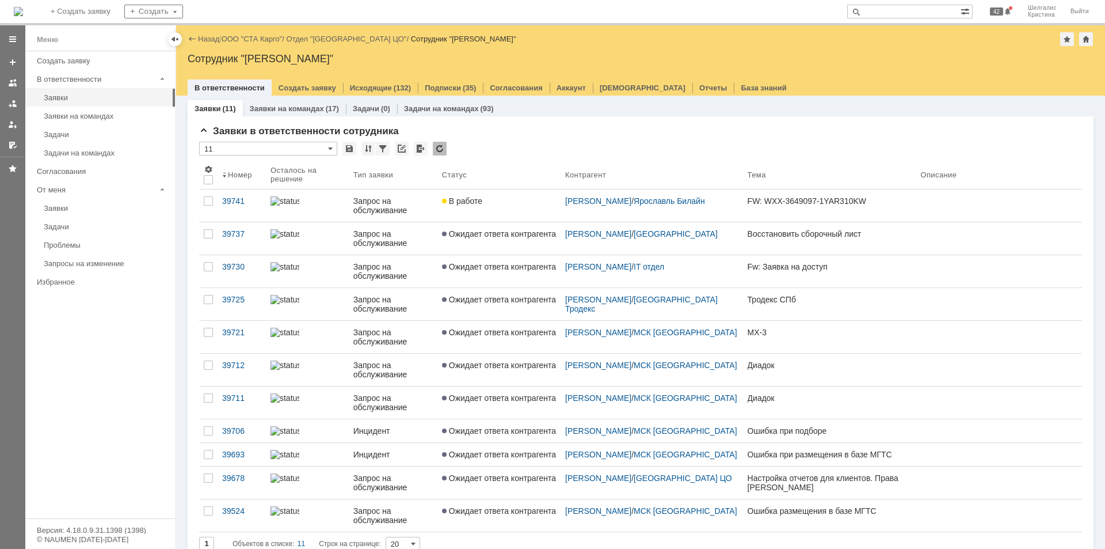
click at [500, 210] on link "В работе" at bounding box center [499, 205] width 123 height 32
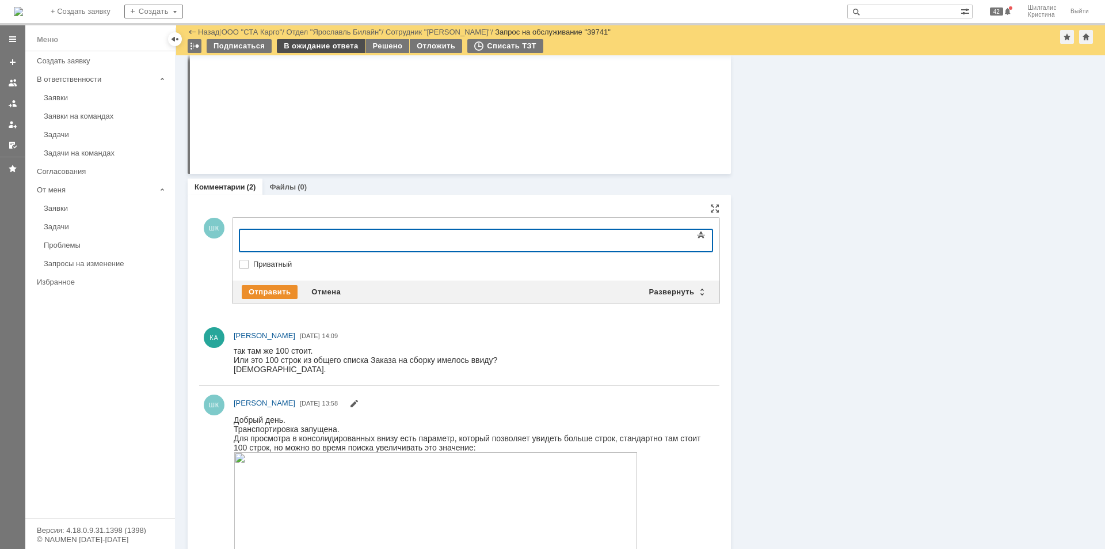
click at [315, 50] on div "В ожидание ответа" at bounding box center [321, 46] width 88 height 14
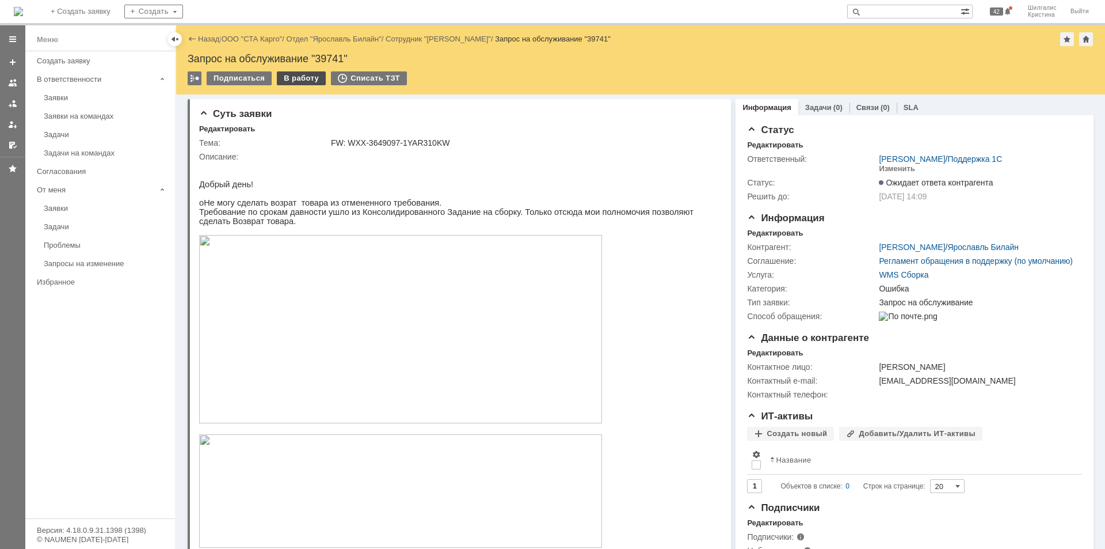
click at [298, 81] on div "В работу" at bounding box center [301, 78] width 49 height 14
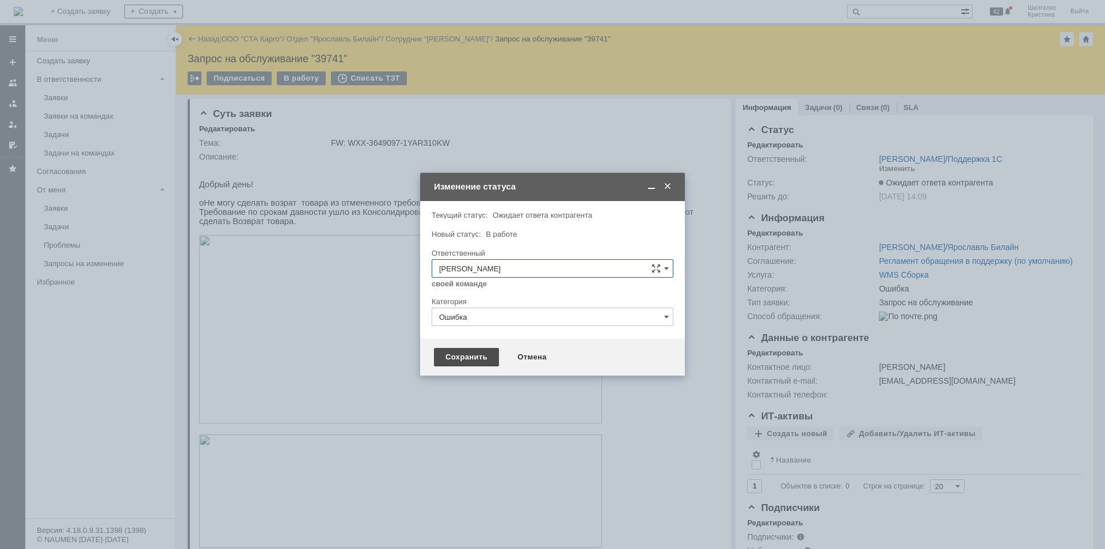
click at [465, 359] on div "Сохранить" at bounding box center [466, 357] width 65 height 18
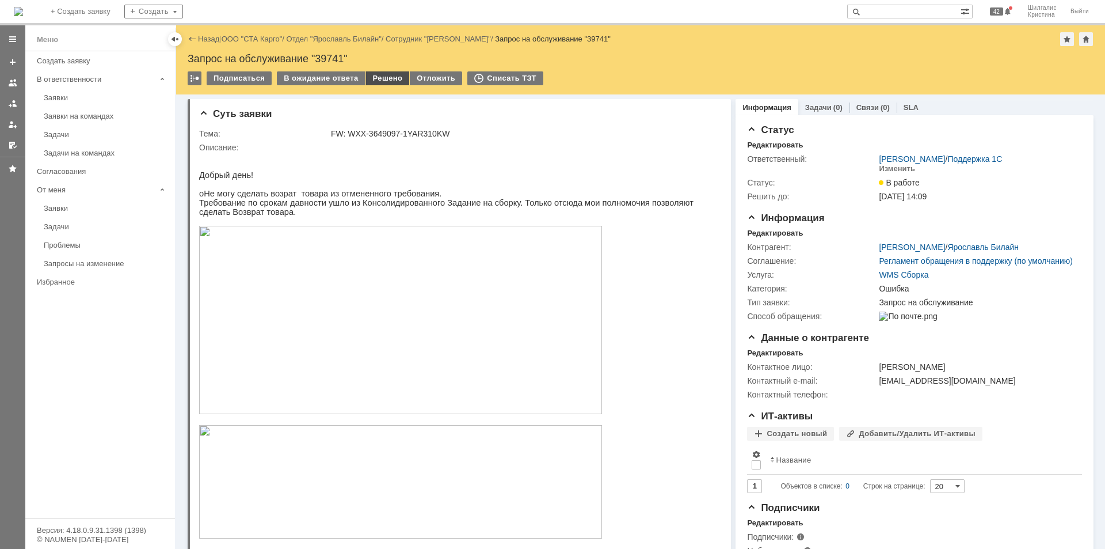
click at [384, 76] on div "Решено" at bounding box center [388, 78] width 44 height 14
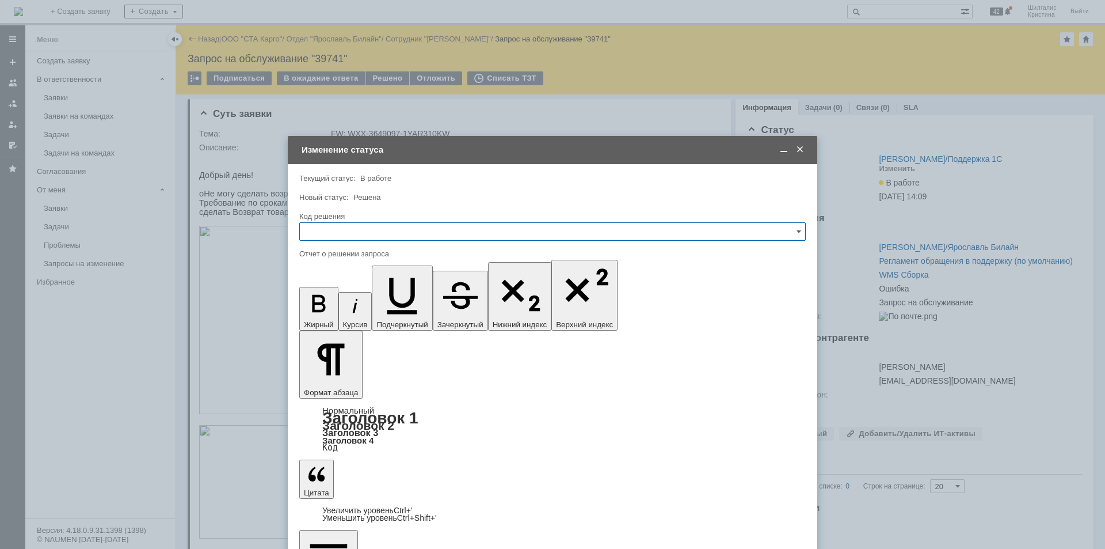
click at [359, 231] on input "text" at bounding box center [552, 231] width 507 height 18
click at [362, 378] on div "Решено" at bounding box center [553, 386] width 506 height 18
type input "Решено"
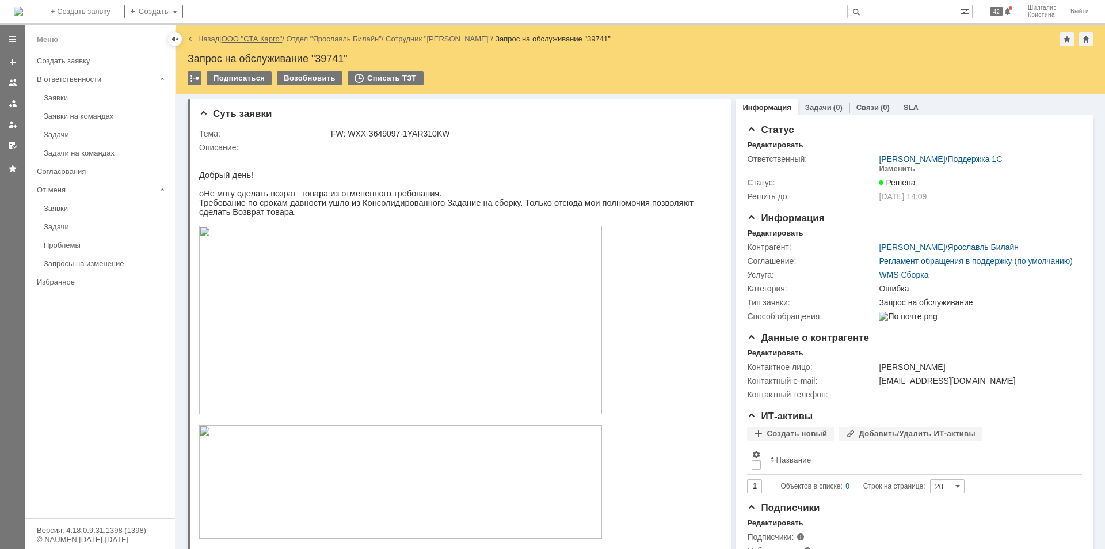
click at [261, 39] on link "ООО "СТА Карго"" at bounding box center [252, 39] width 61 height 9
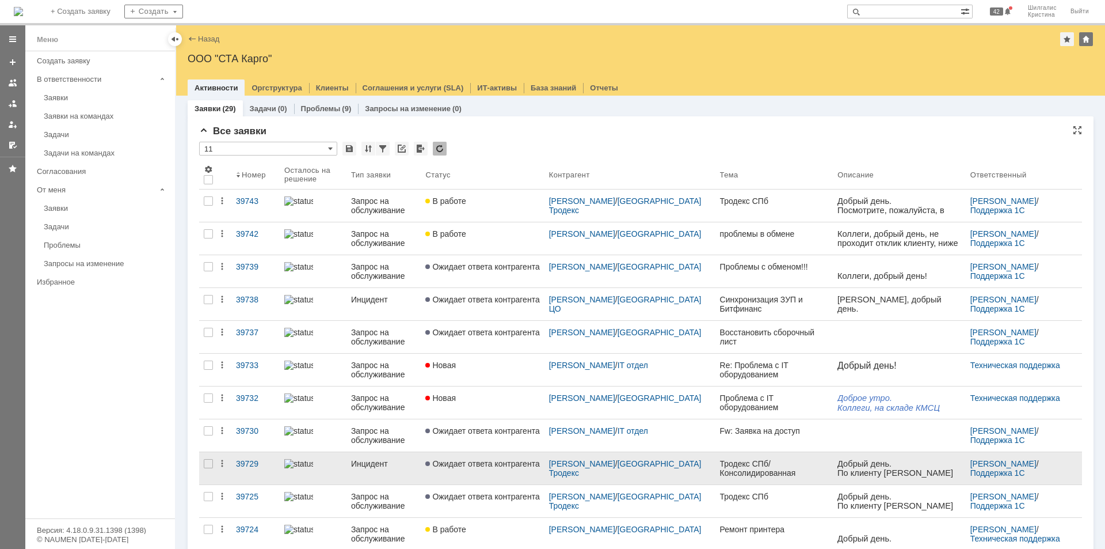
scroll to position [173, 0]
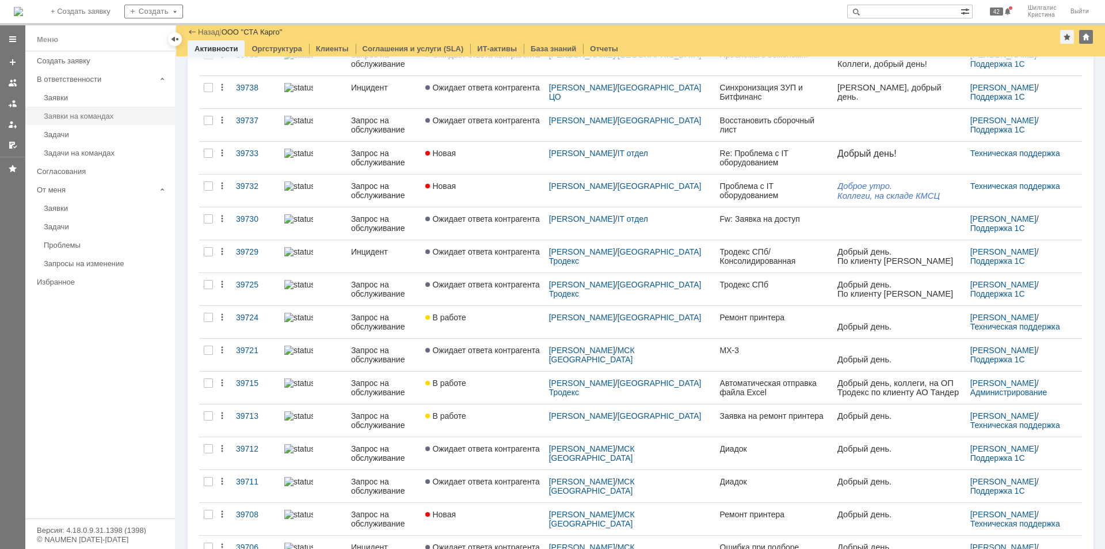
click at [105, 112] on div "Заявки на командах" at bounding box center [106, 116] width 124 height 9
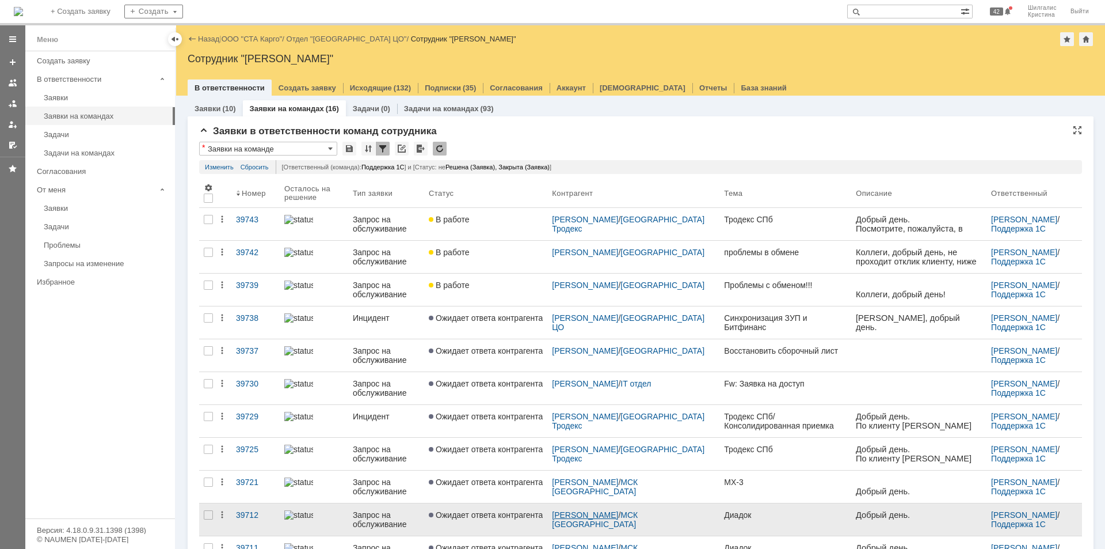
click at [609, 512] on link "[PERSON_NAME]" at bounding box center [585, 514] width 66 height 9
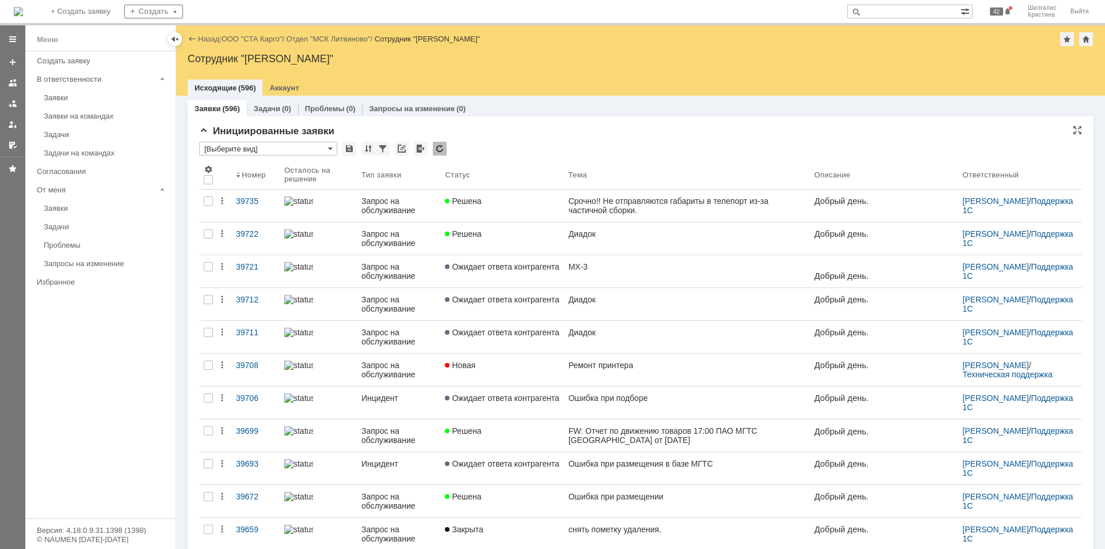
drag, startPoint x: 568, startPoint y: 134, endPoint x: 553, endPoint y: 127, distance: 16.8
click at [568, 134] on div "Инициированные заявки" at bounding box center [640, 132] width 883 height 12
click at [240, 37] on link "ООО "СТА Карго"" at bounding box center [252, 39] width 61 height 9
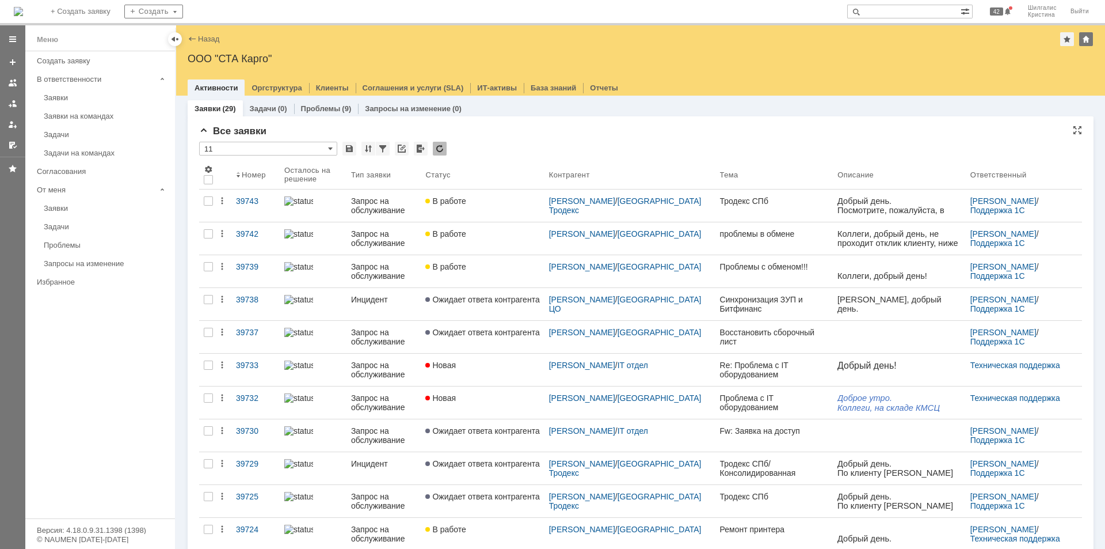
click at [527, 148] on div "* 11" at bounding box center [640, 149] width 883 height 15
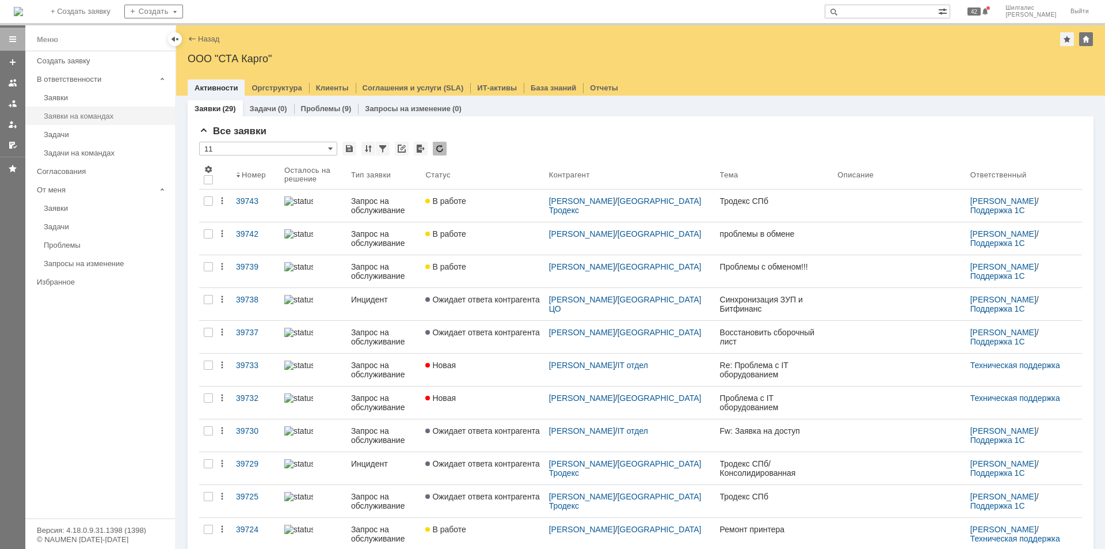
click at [101, 116] on div "Заявки на командах" at bounding box center [106, 116] width 124 height 9
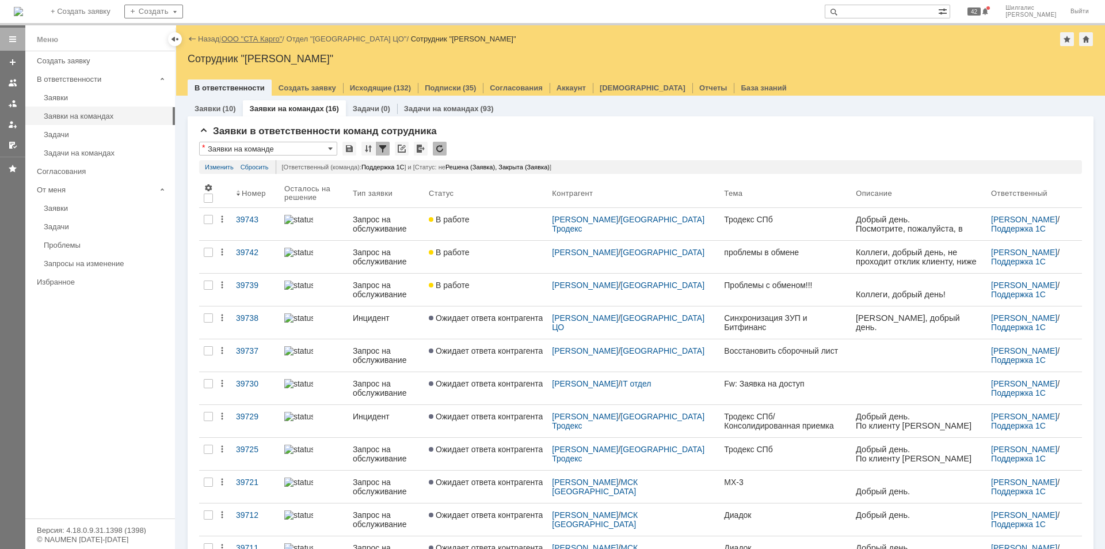
click at [263, 36] on link "ООО "СТА Карго"" at bounding box center [252, 39] width 61 height 9
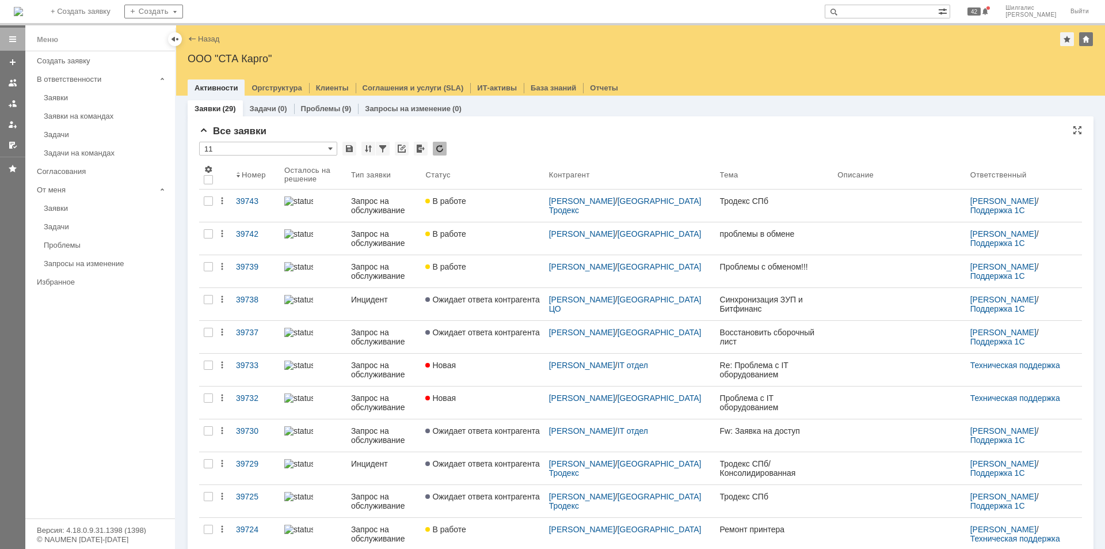
click at [560, 138] on div "Все заявки * 11 Результаты поиска: 1 2 Следующая > Объектов в списке: посчитать…" at bounding box center [640, 500] width 883 height 748
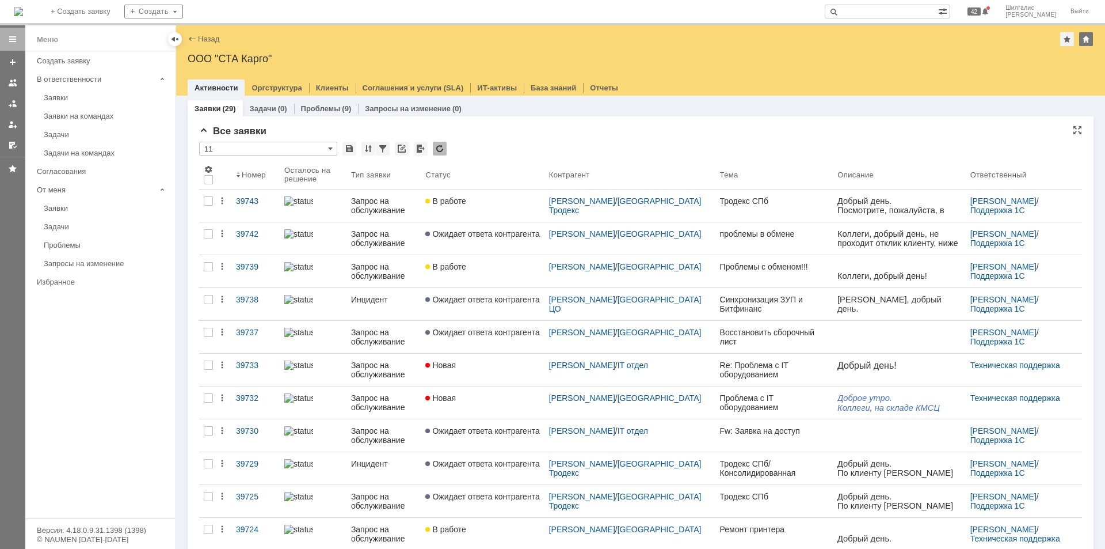
click at [496, 135] on div "Все заявки" at bounding box center [640, 132] width 883 height 12
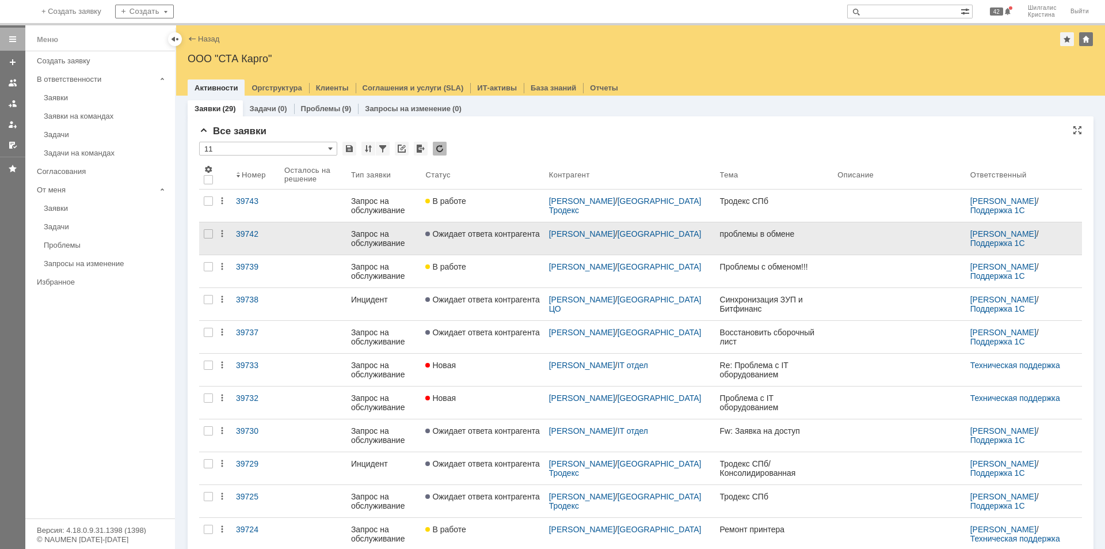
click at [508, 238] on link "Ожидает ответа контрагента" at bounding box center [482, 238] width 123 height 32
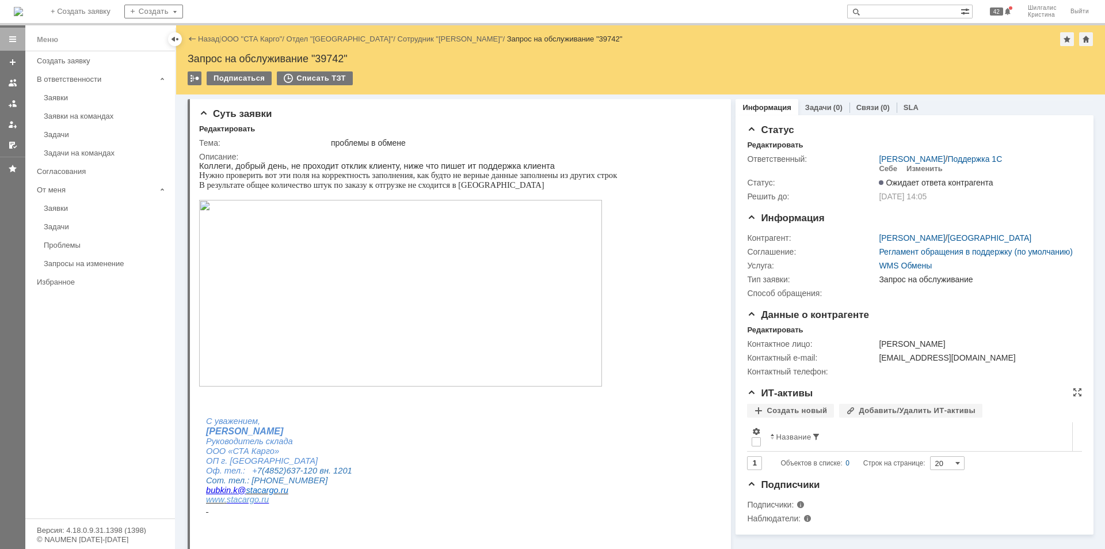
drag, startPoint x: 783, startPoint y: 408, endPoint x: 749, endPoint y: 266, distance: 146.2
click at [256, 37] on link "ООО "СТА Карго"" at bounding box center [252, 39] width 61 height 9
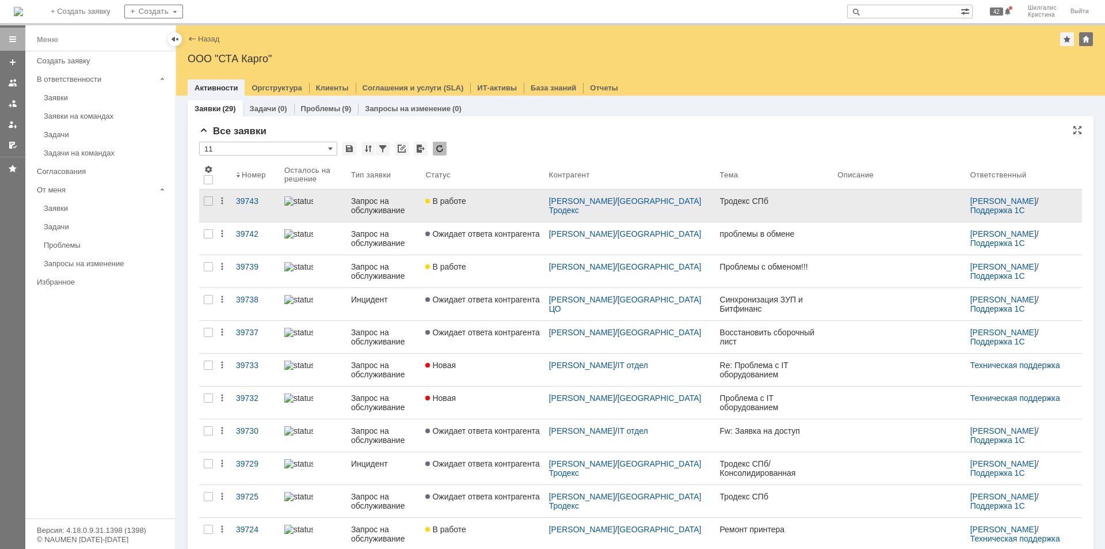
click at [474, 203] on div "В работе" at bounding box center [482, 200] width 114 height 9
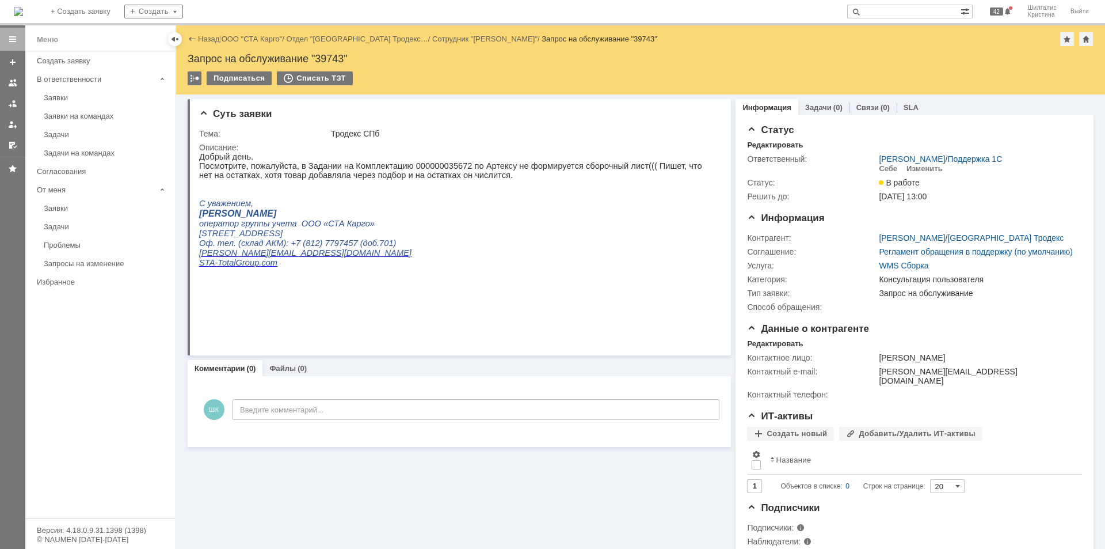
click at [656, 370] on div "Комментарии (0) Файлы (0)" at bounding box center [460, 368] width 544 height 16
click at [104, 110] on link "Заявки на командах" at bounding box center [106, 116] width 134 height 18
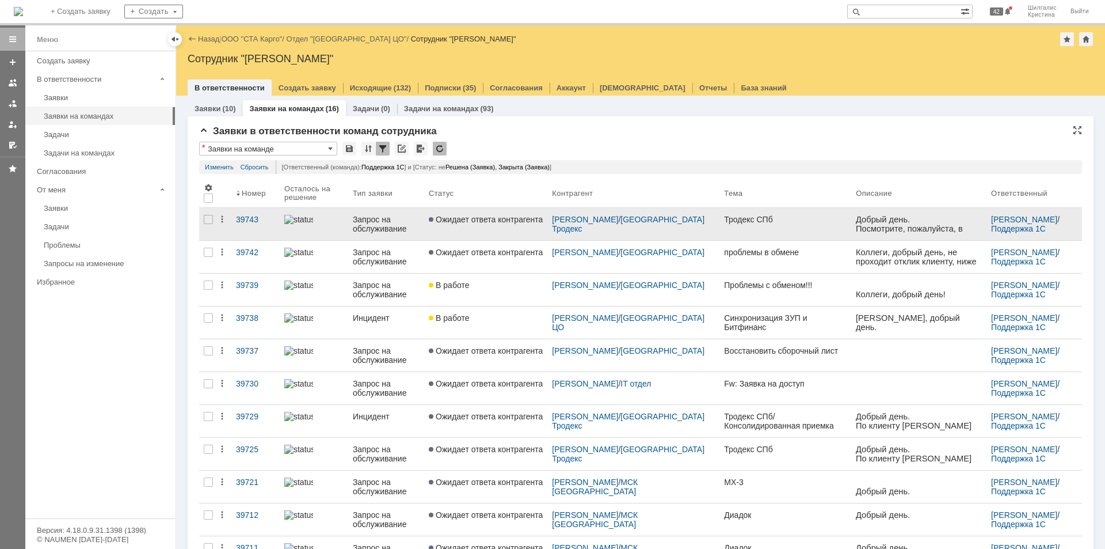
click at [464, 221] on span "Ожидает ответа контрагента" at bounding box center [486, 219] width 114 height 9
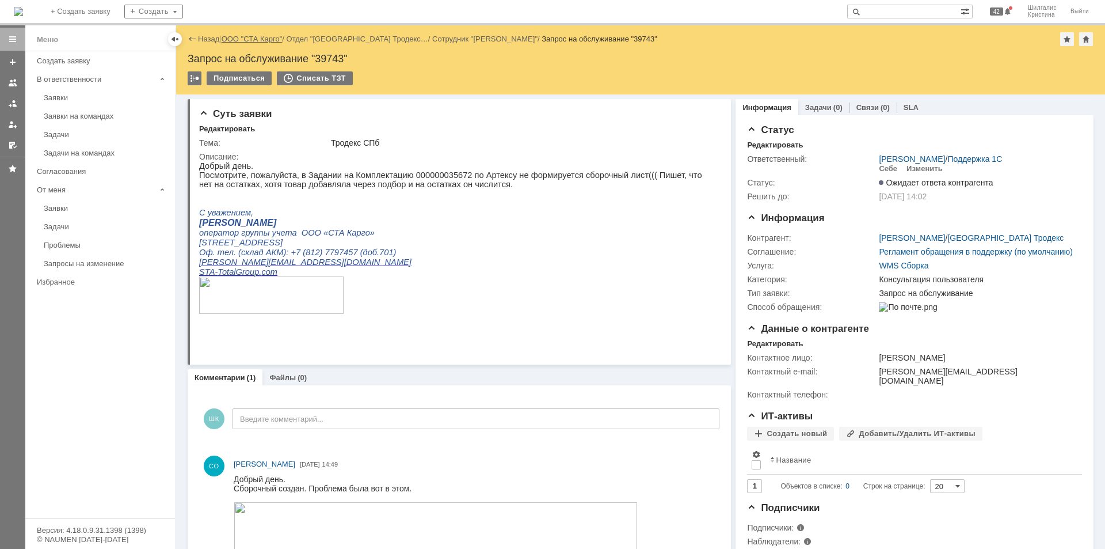
click at [250, 41] on link "ООО "СТА Карго"" at bounding box center [252, 39] width 61 height 9
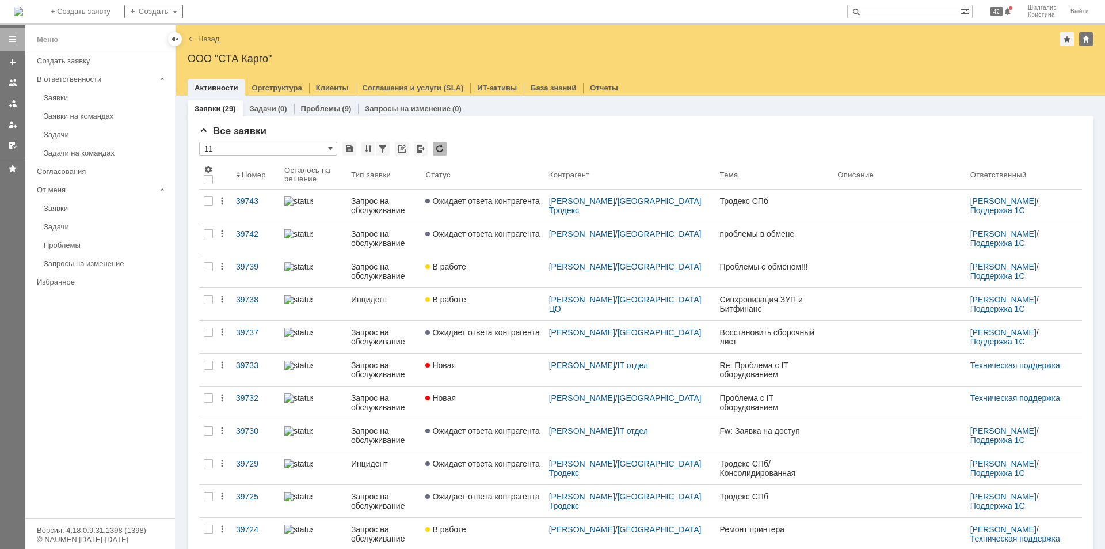
click at [97, 113] on div "Заявки на командах" at bounding box center [106, 116] width 124 height 9
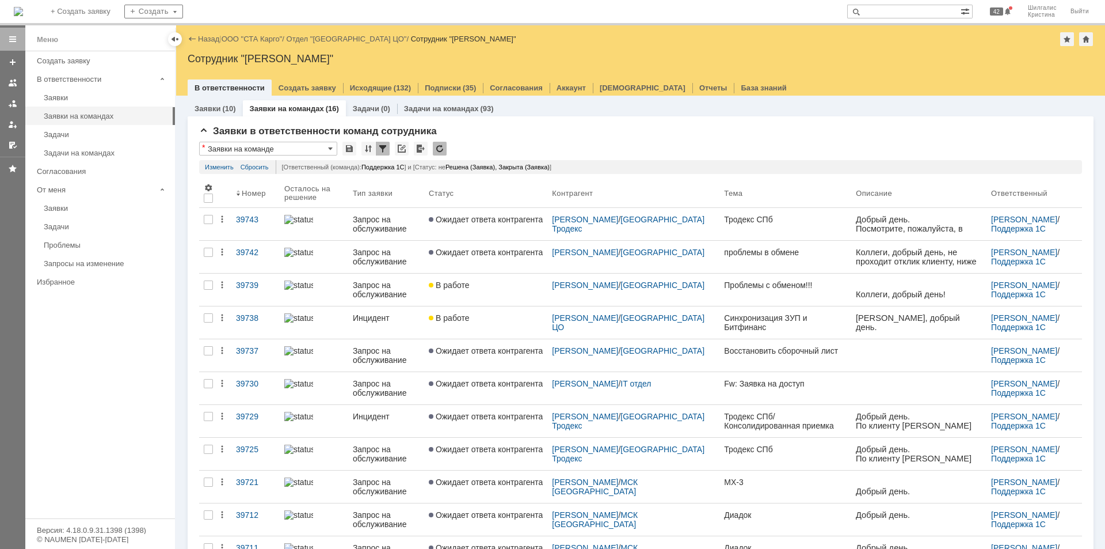
click at [474, 294] on link "В работе" at bounding box center [485, 289] width 123 height 32
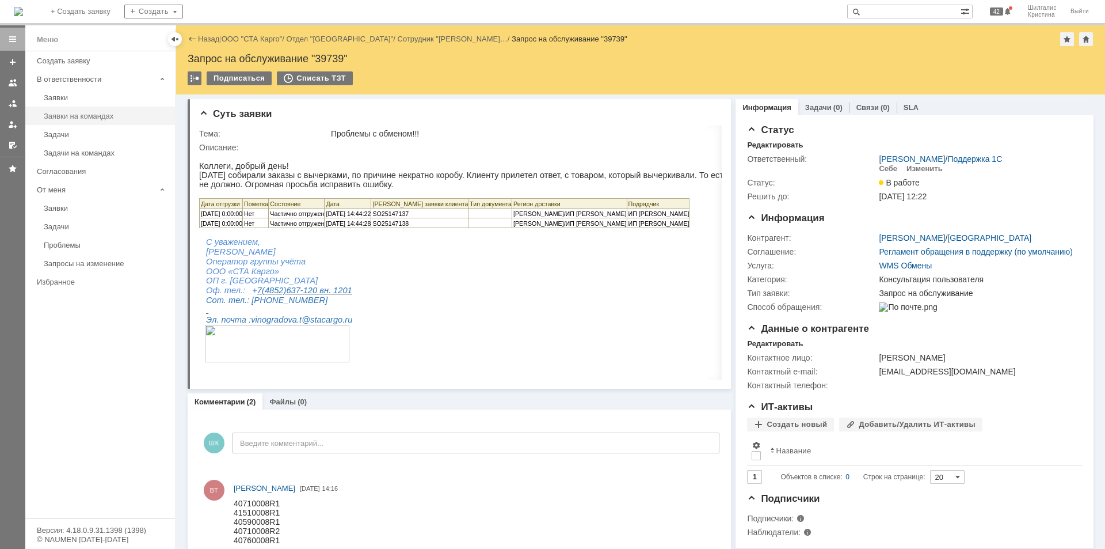
click at [105, 116] on div "Заявки на командах" at bounding box center [106, 116] width 124 height 9
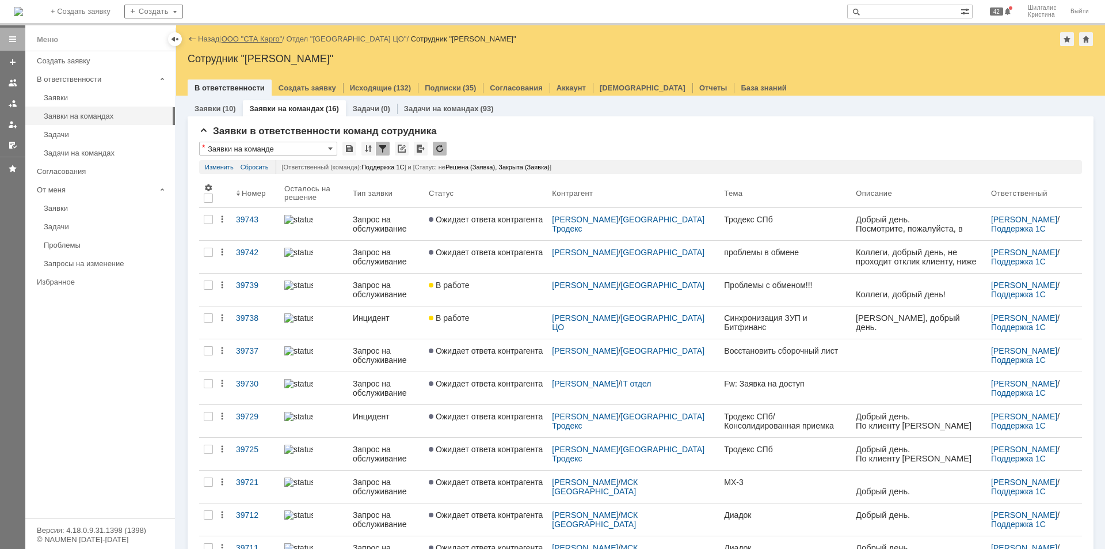
click at [255, 36] on link "ООО "СТА Карго"" at bounding box center [252, 39] width 61 height 9
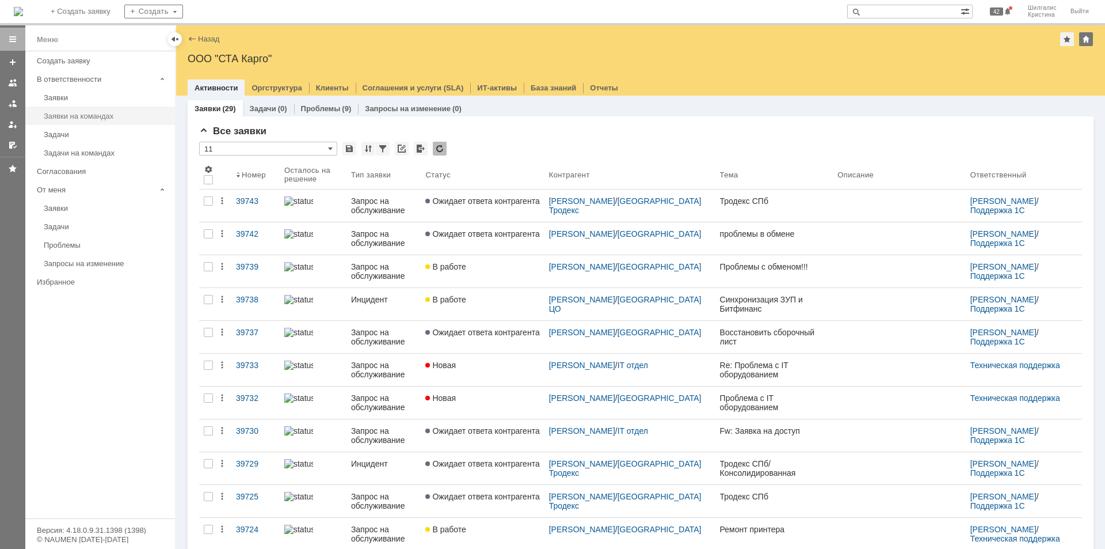
click at [105, 114] on div "Заявки на командах" at bounding box center [106, 116] width 124 height 9
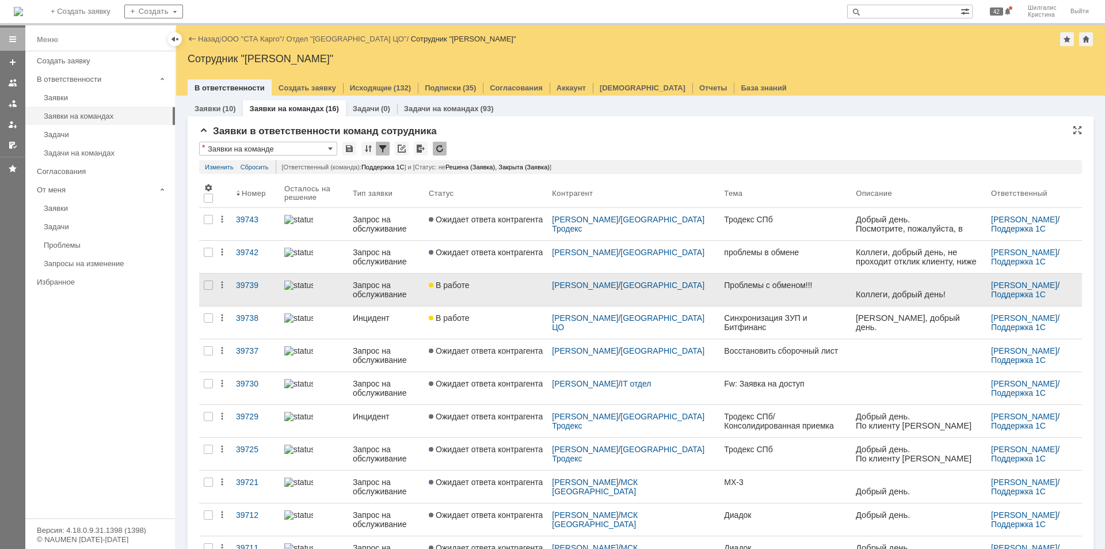
click at [497, 289] on div "В работе" at bounding box center [486, 284] width 114 height 9
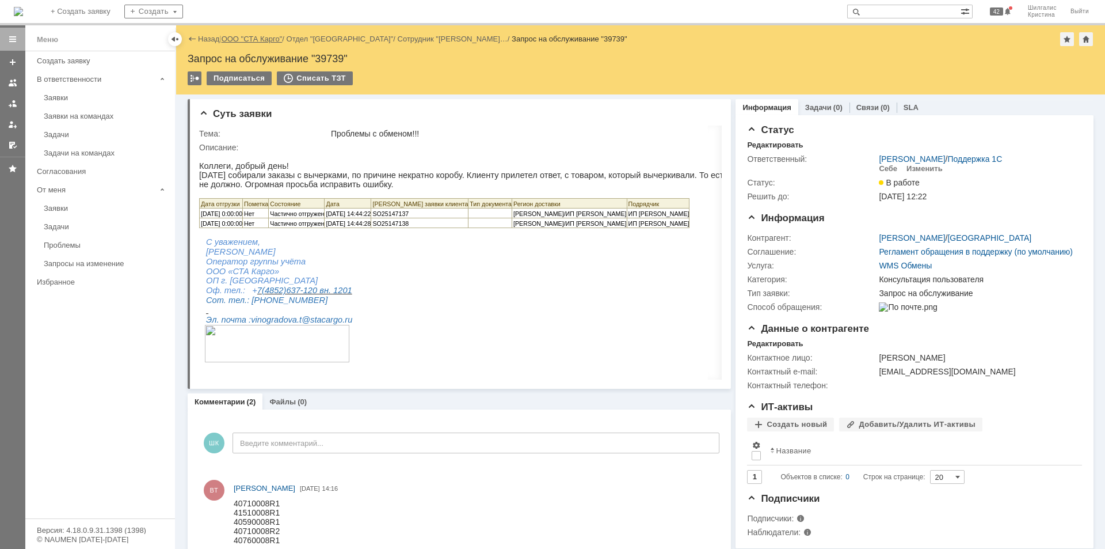
click at [233, 42] on link "ООО "СТА Карго"" at bounding box center [252, 39] width 61 height 9
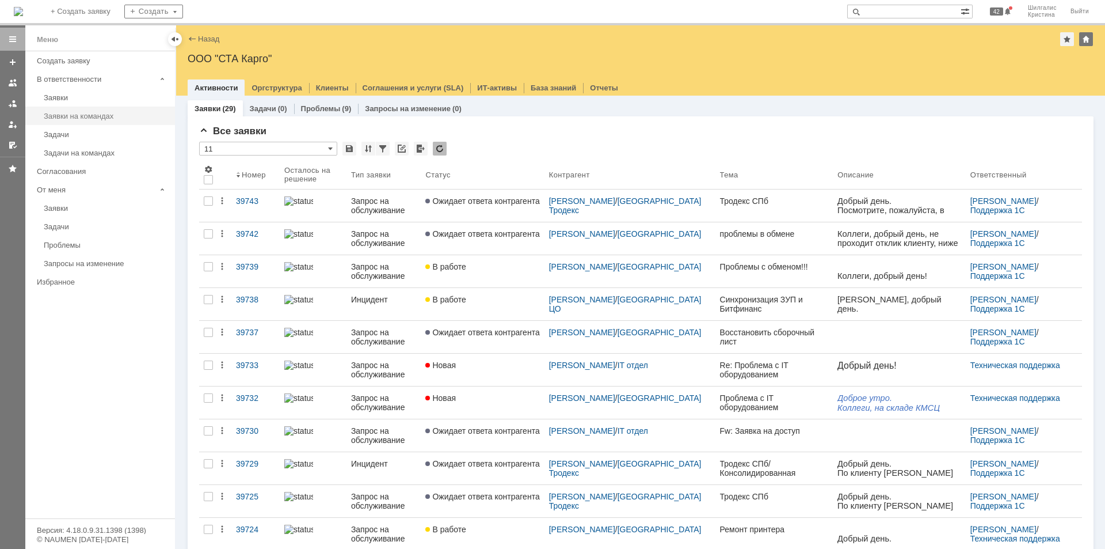
click at [71, 115] on div "Заявки на командах" at bounding box center [106, 116] width 124 height 9
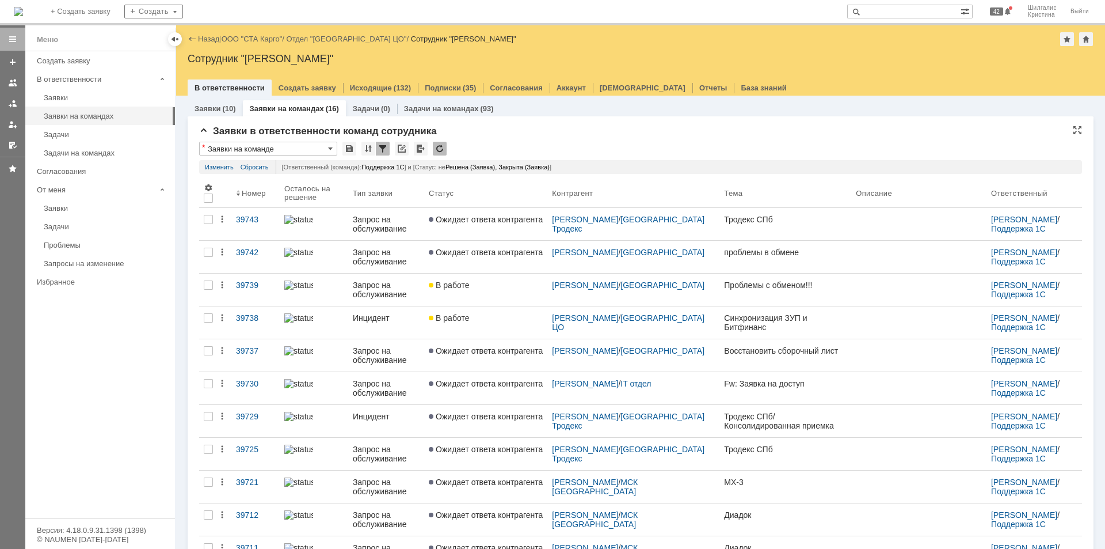
click at [492, 128] on div "Заявки в ответственности команд сотрудника" at bounding box center [640, 132] width 883 height 12
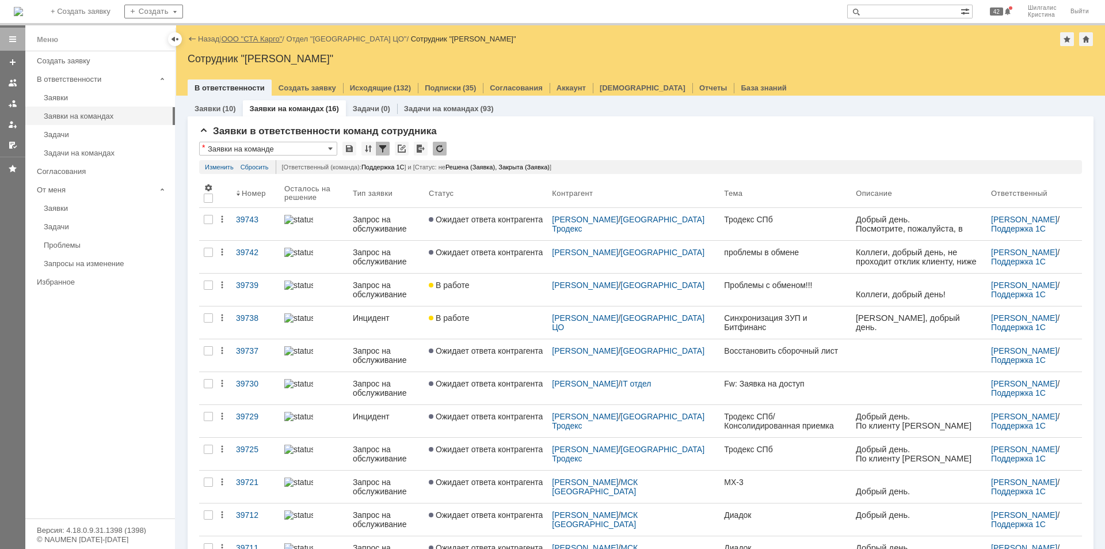
click at [256, 36] on link "ООО "СТА Карго"" at bounding box center [252, 39] width 61 height 9
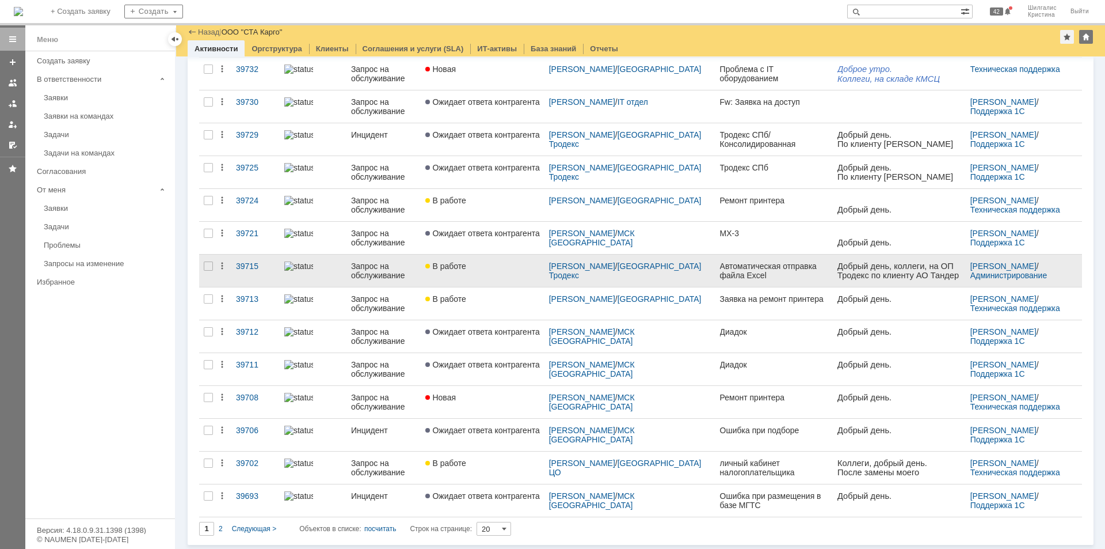
scroll to position [290, 0]
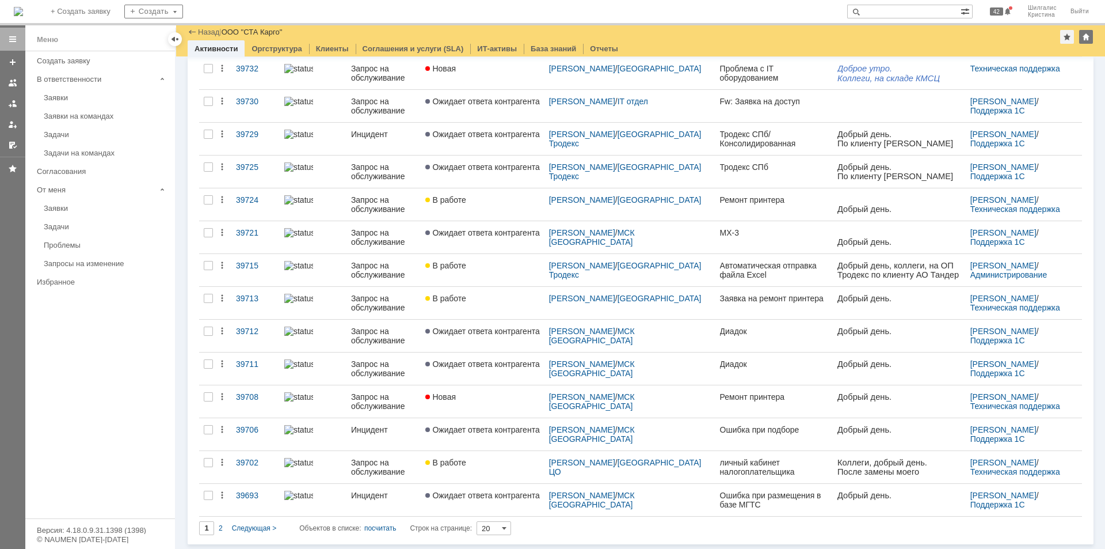
click at [501, 459] on div "В работе" at bounding box center [482, 462] width 114 height 9
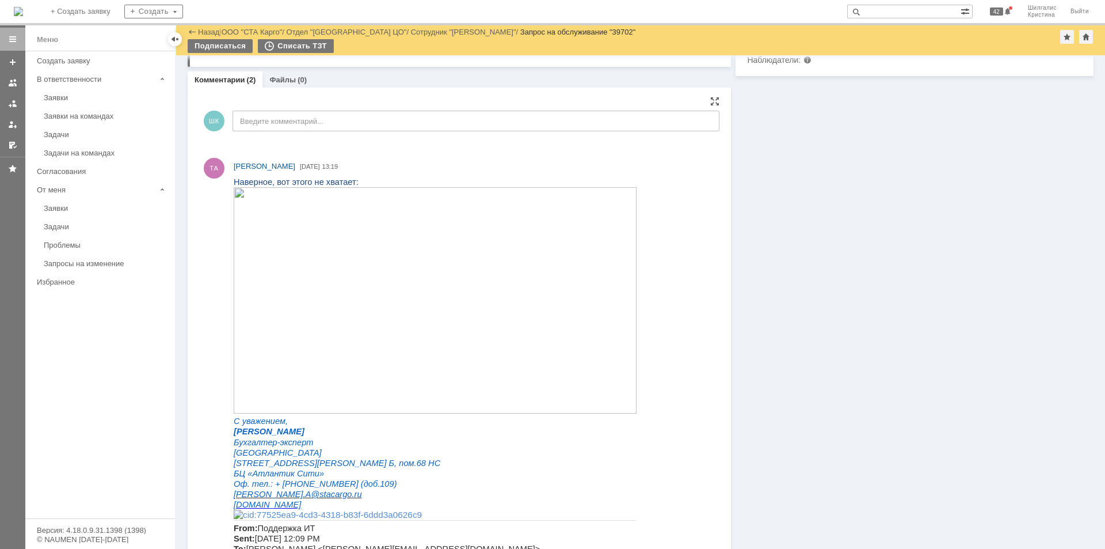
scroll to position [442, 0]
click at [357, 252] on img at bounding box center [435, 301] width 403 height 226
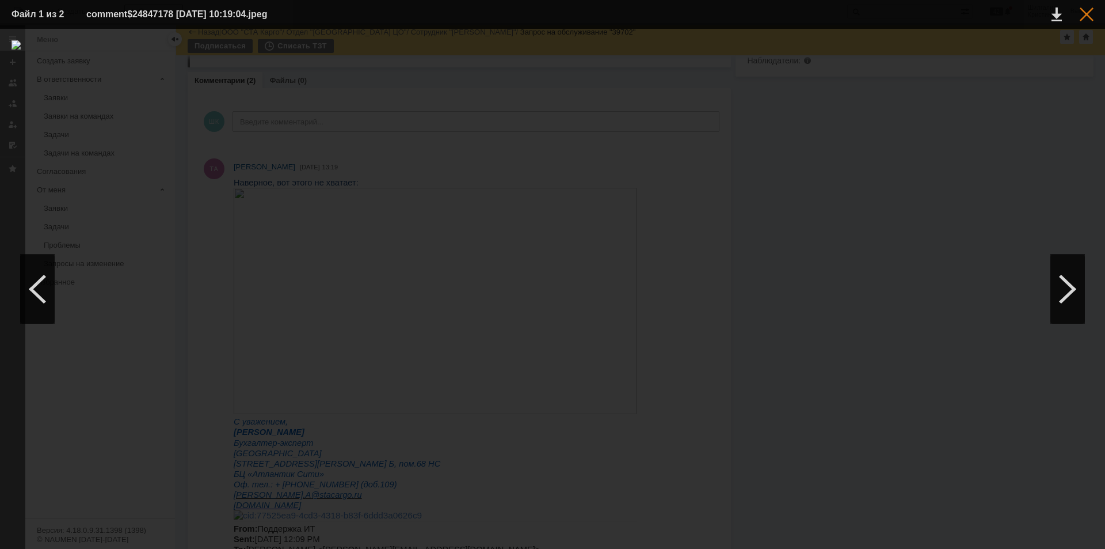
click at [1088, 16] on div at bounding box center [1087, 14] width 14 height 14
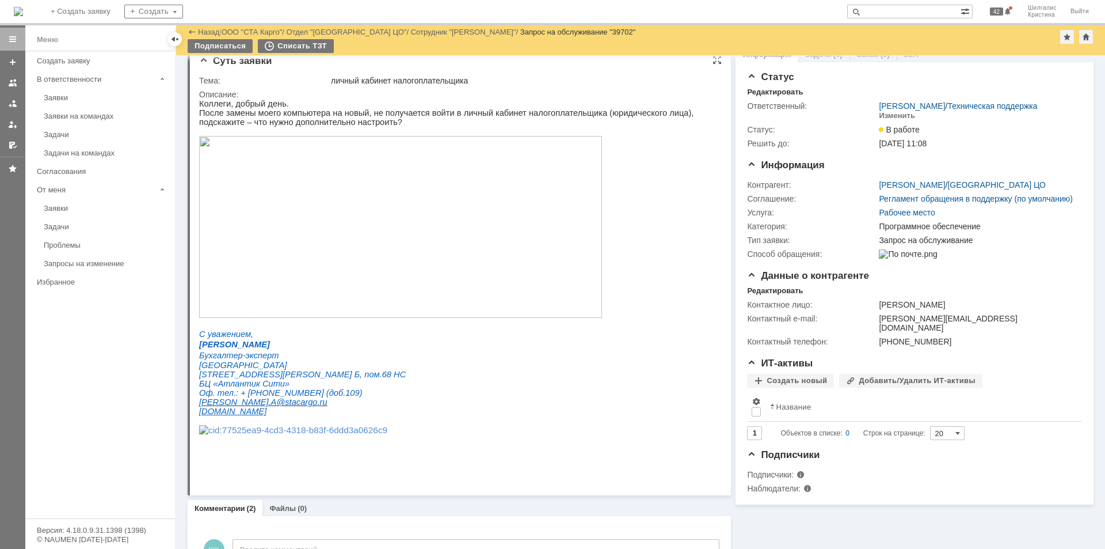
scroll to position [0, 0]
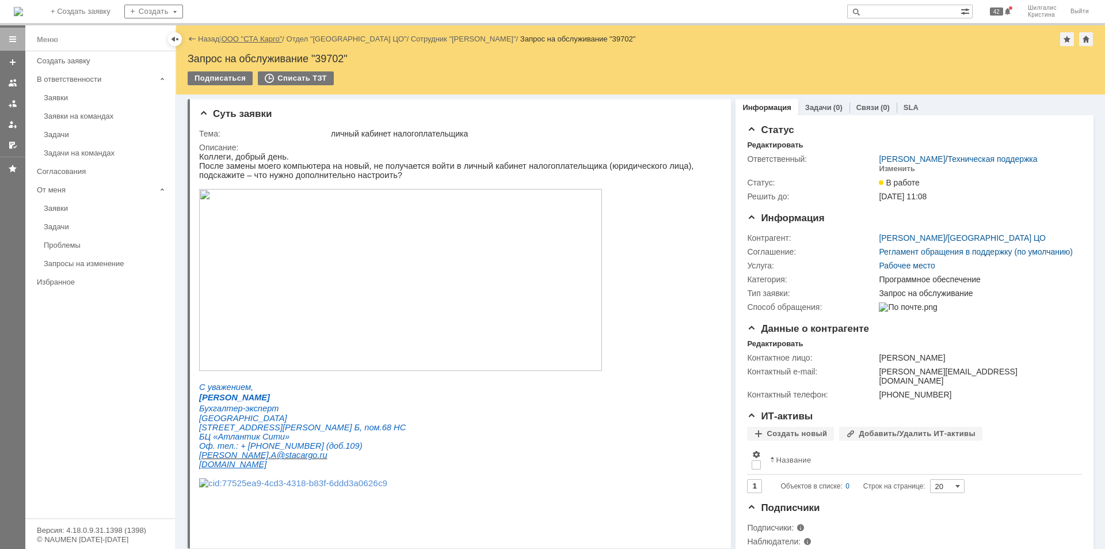
click at [250, 40] on link "ООО "СТА Карго"" at bounding box center [252, 39] width 61 height 9
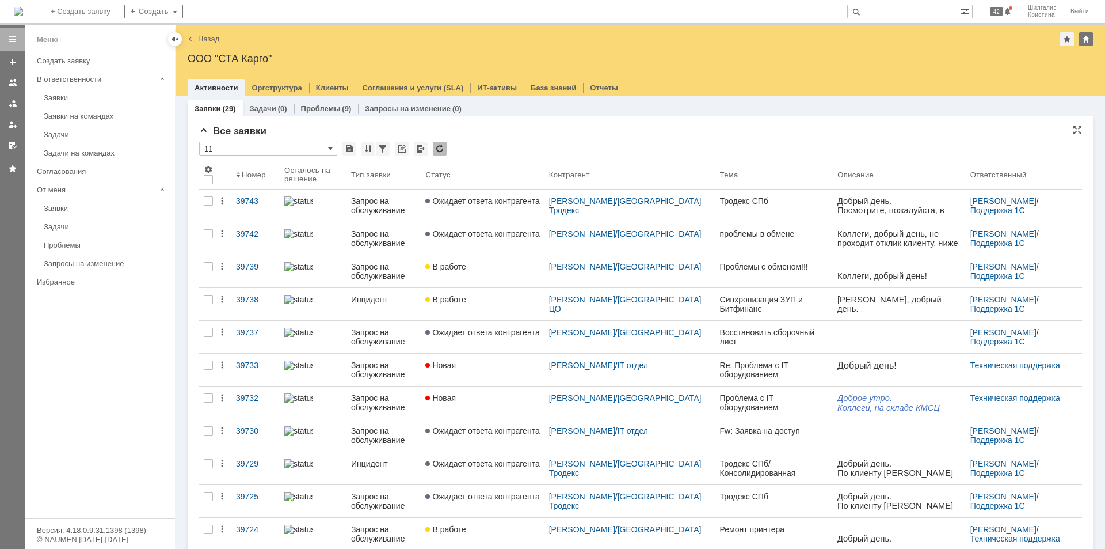
click at [531, 131] on div "Все заявки" at bounding box center [640, 132] width 883 height 12
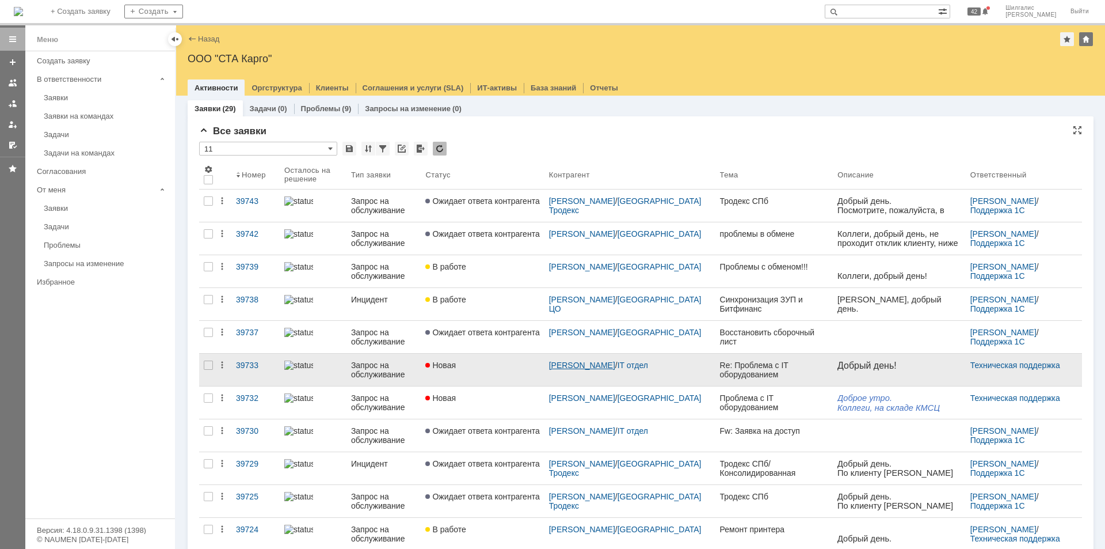
click at [592, 367] on link "[PERSON_NAME]" at bounding box center [582, 364] width 66 height 9
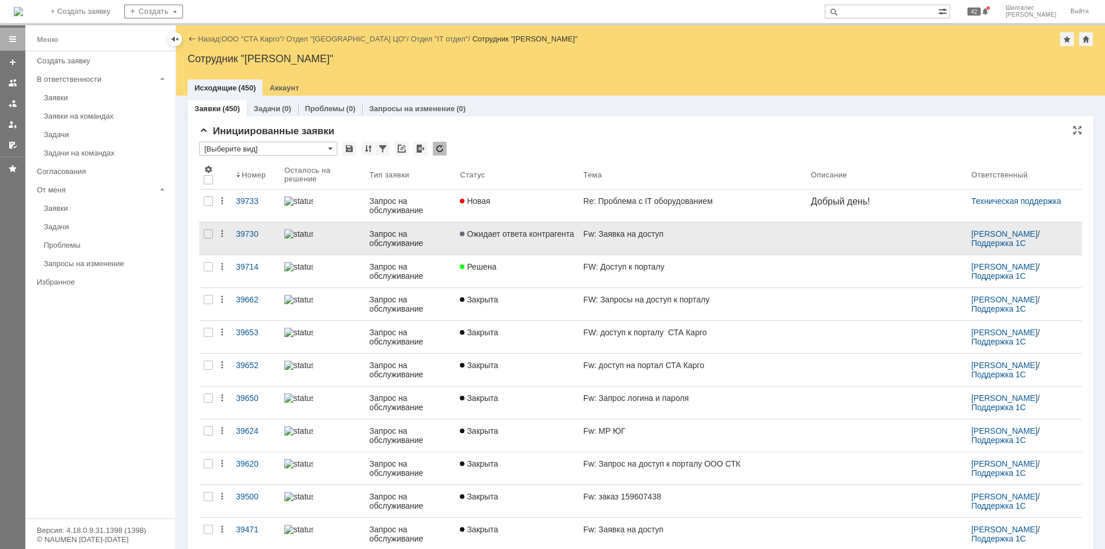
click at [520, 238] on link "Ожидает ответа контрагента" at bounding box center [516, 238] width 123 height 32
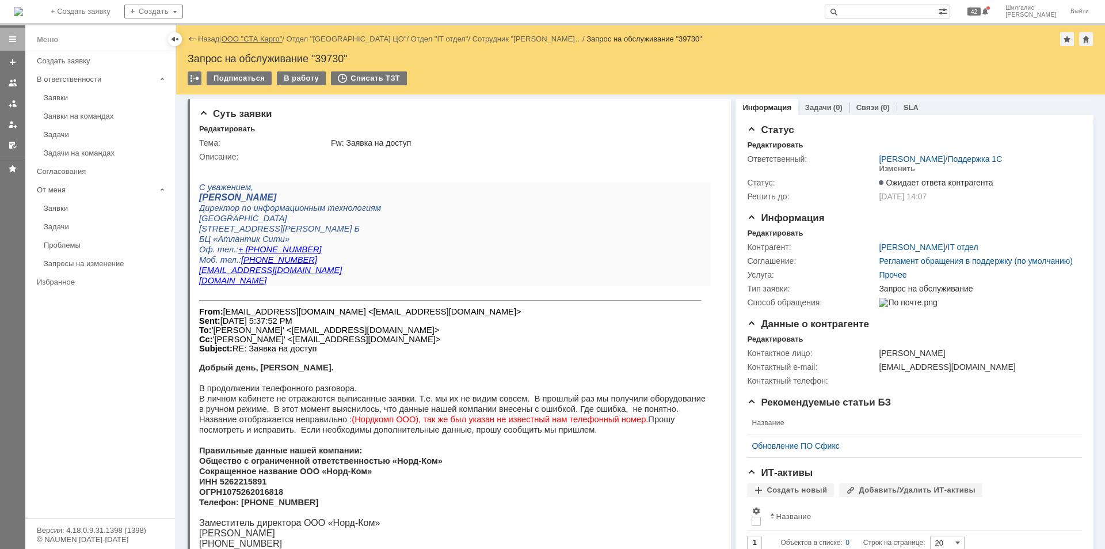
click at [272, 39] on link "ООО "СТА Карго"" at bounding box center [252, 39] width 61 height 9
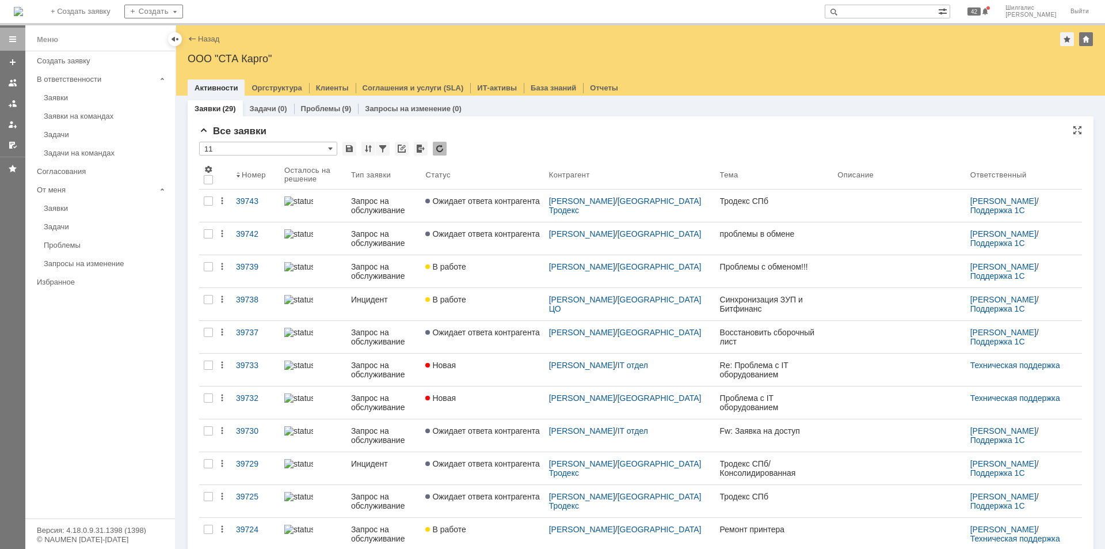
click at [611, 134] on div "Все заявки" at bounding box center [640, 132] width 883 height 12
